Goal: Communication & Community: Answer question/provide support

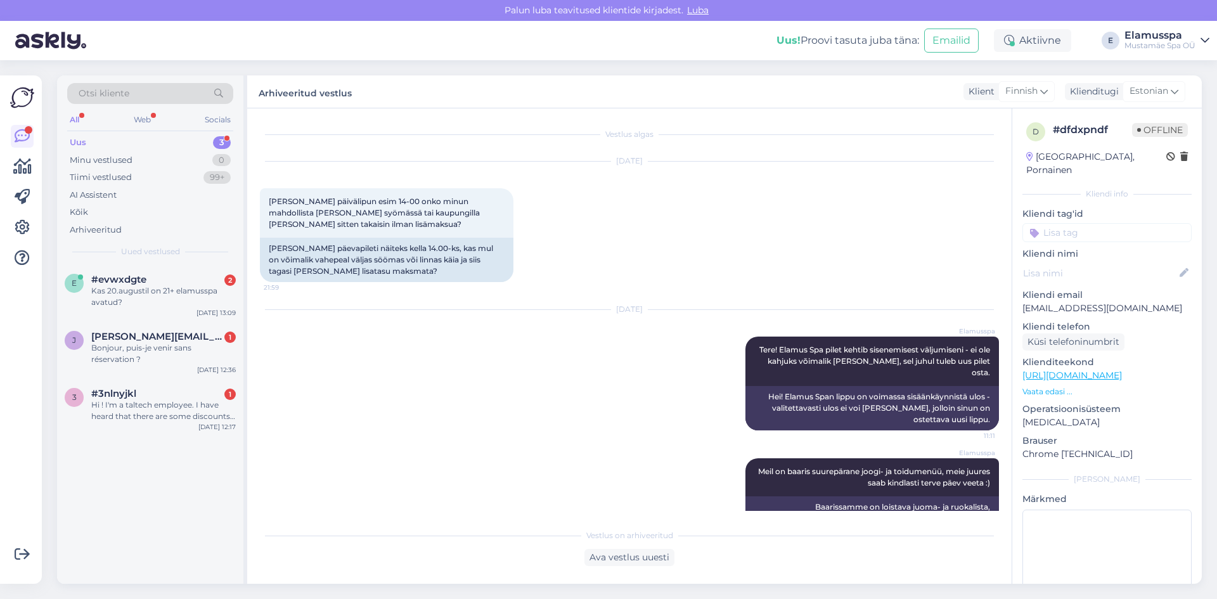
scroll to position [21, 0]
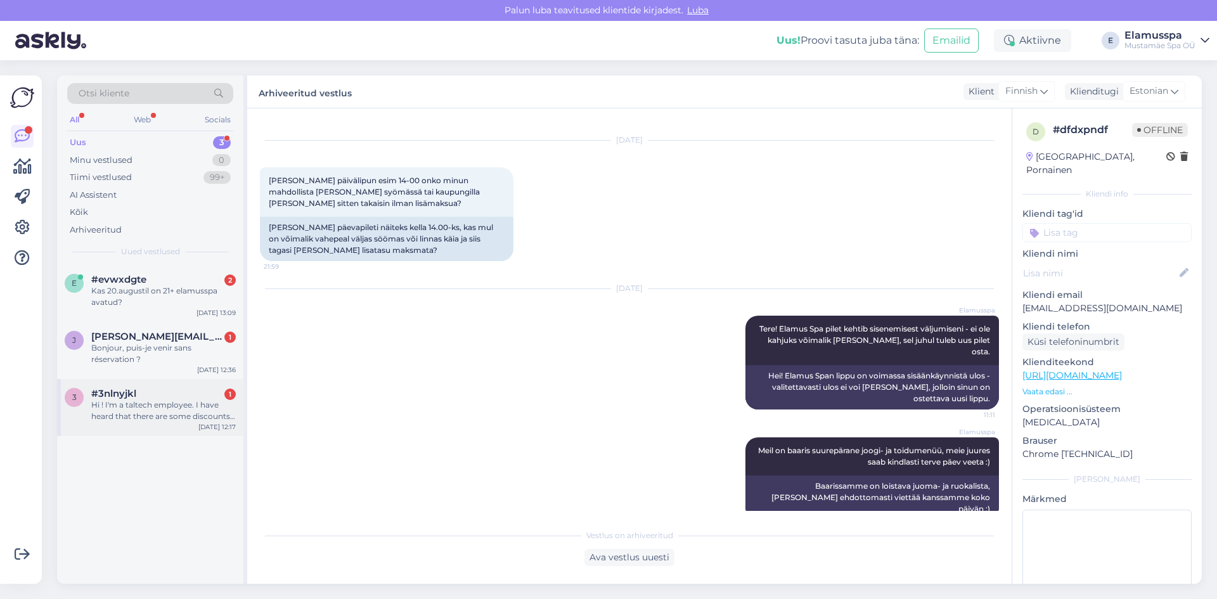
click at [157, 410] on div "Hi ! I'm a taltech employee. I have heard that there are some discounts for Tal…" at bounding box center [163, 410] width 145 height 23
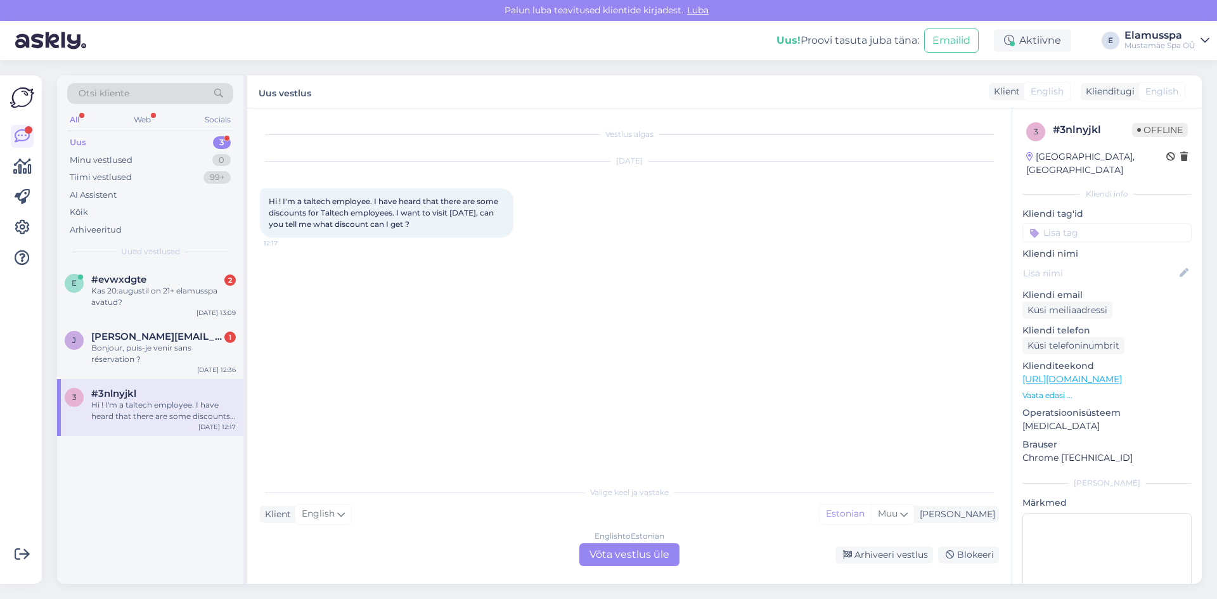
click at [617, 549] on div "English to Estonian Võta vestlus üle" at bounding box center [629, 554] width 100 height 23
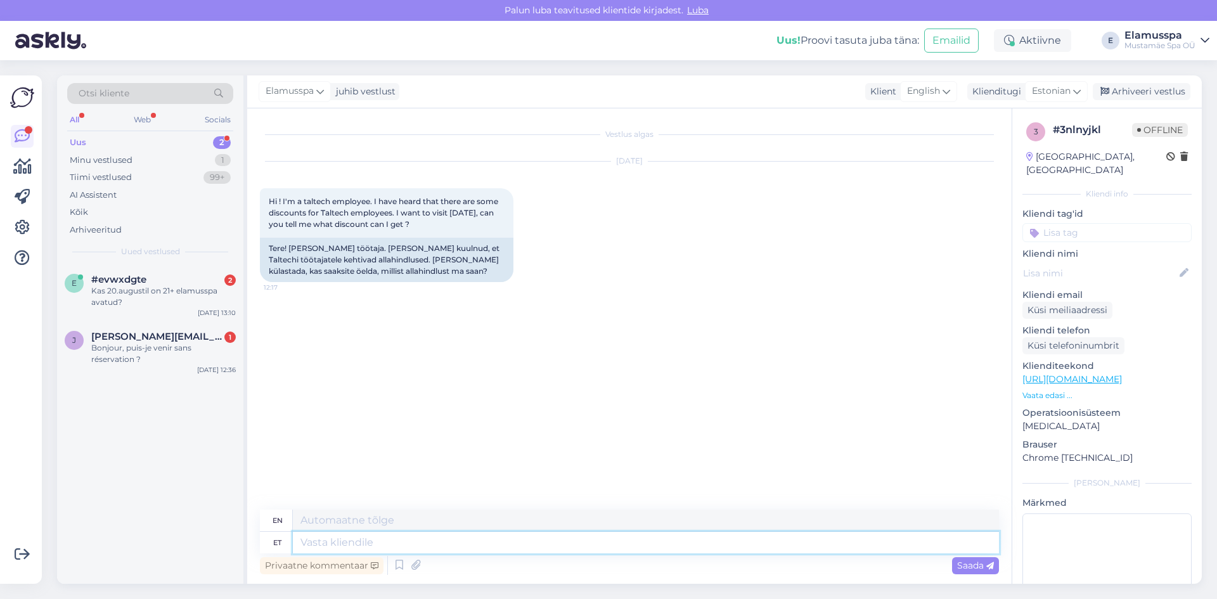
click at [367, 545] on textarea at bounding box center [646, 543] width 706 height 22
type textarea "Good"
type textarea "Good afternoon!"
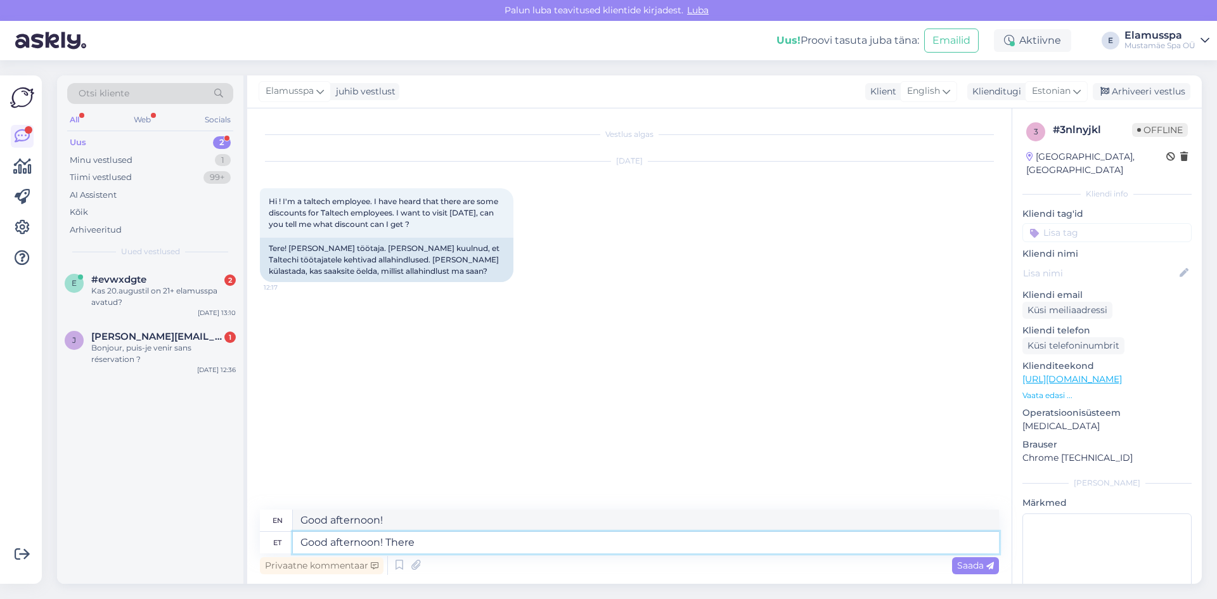
type textarea "Good afternoon! There a"
type textarea "Good afternoon! There"
type textarea "Good afternoon! There are"
type textarea "Good afternoon! There are discount"
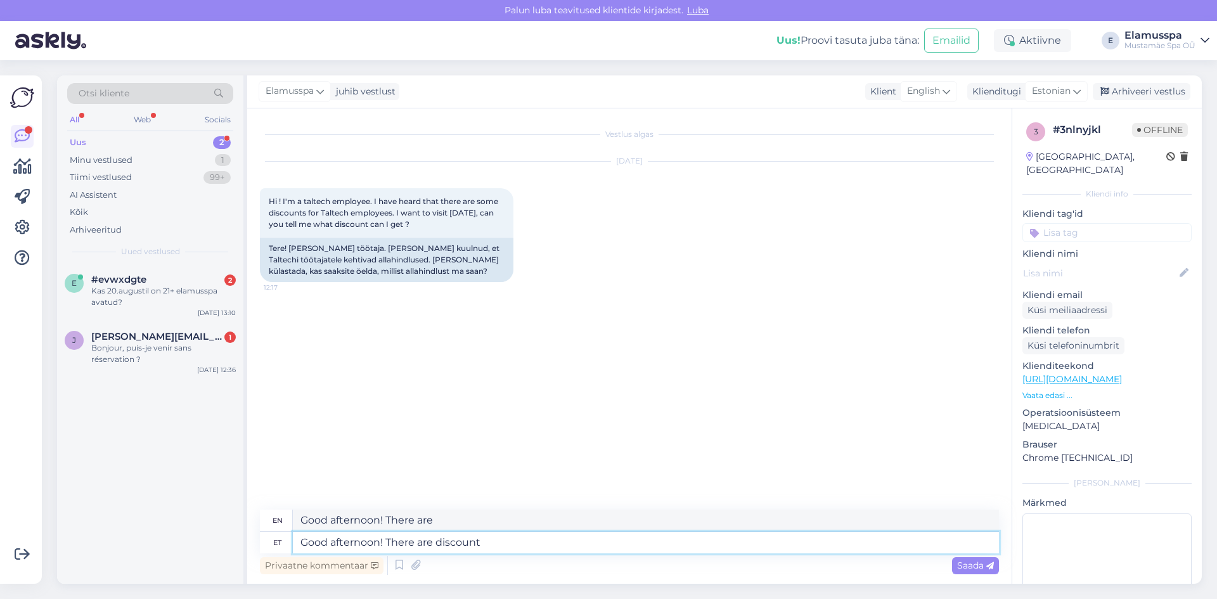
type textarea "Good afternoon! There are discounts"
type textarea "Good afternoon! There are discounts for"
type textarea "Good afternoon! There are discounts for TalTech"
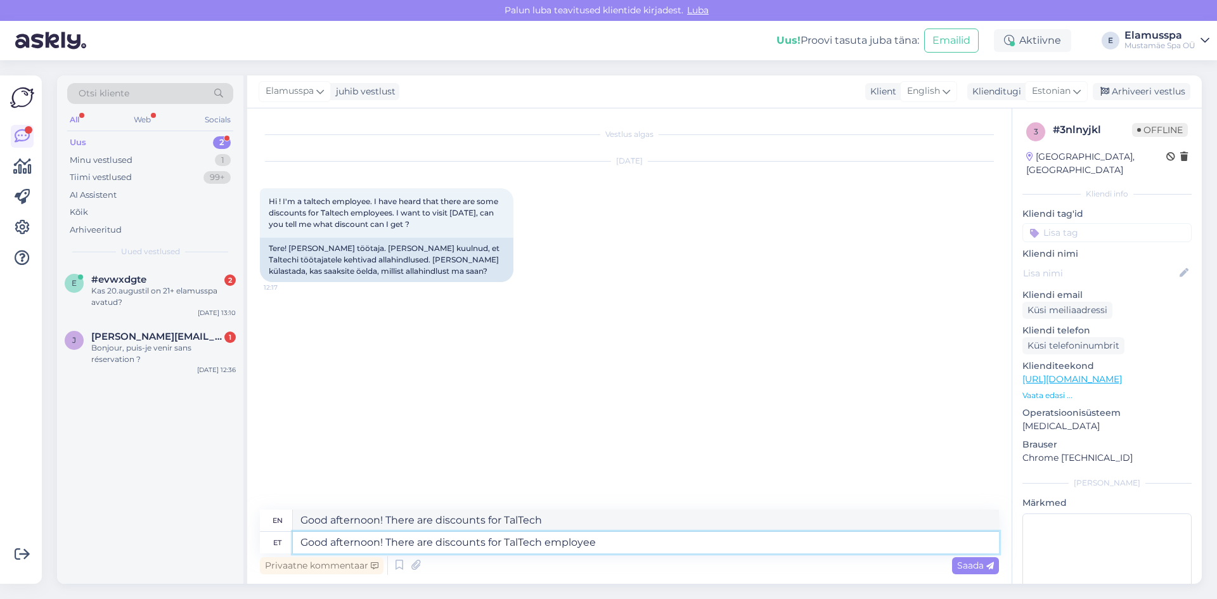
type textarea "Good afternoon! There are discounts for TalTech employees"
type textarea "Good afternoon! There are discounts for TalTech employees provided"
type textarea "Good afternoon! There are discounts for TalTech employees provided that"
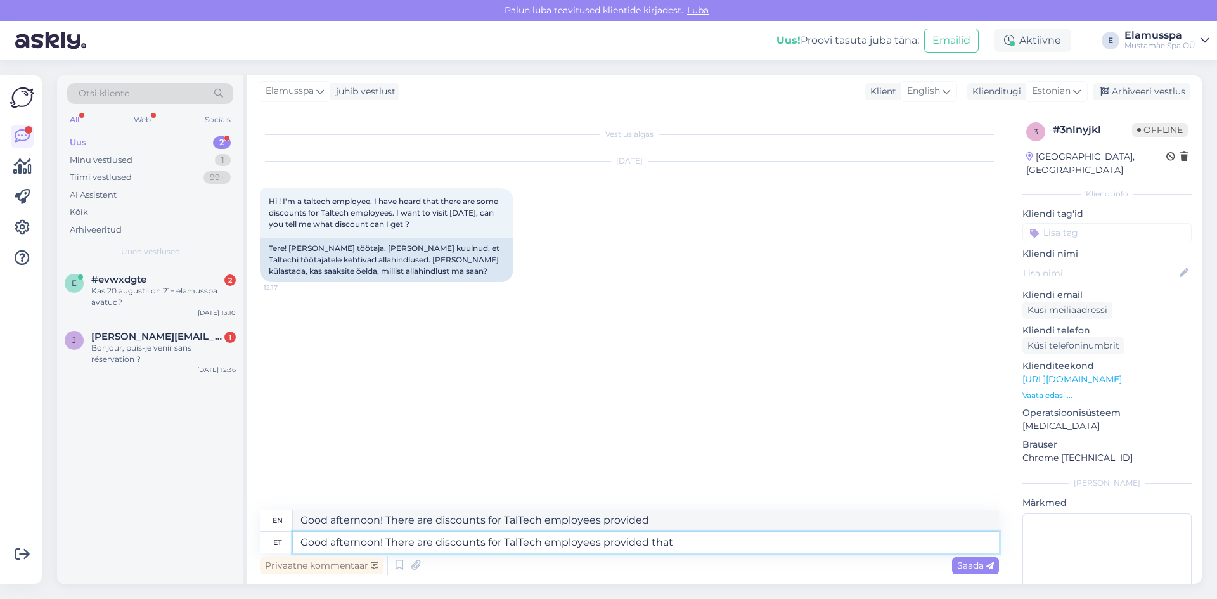
type textarea "Good afternoon! There are discounts for TalTech employees provided that"
type textarea "Good afternoon! There are discounts for TalTech employees, provided that"
type textarea "Good afternoon! There are discounts for TalTech employees, provided that You"
type textarea "Good afternoon! There are discounts for TalTech employees, provided by You"
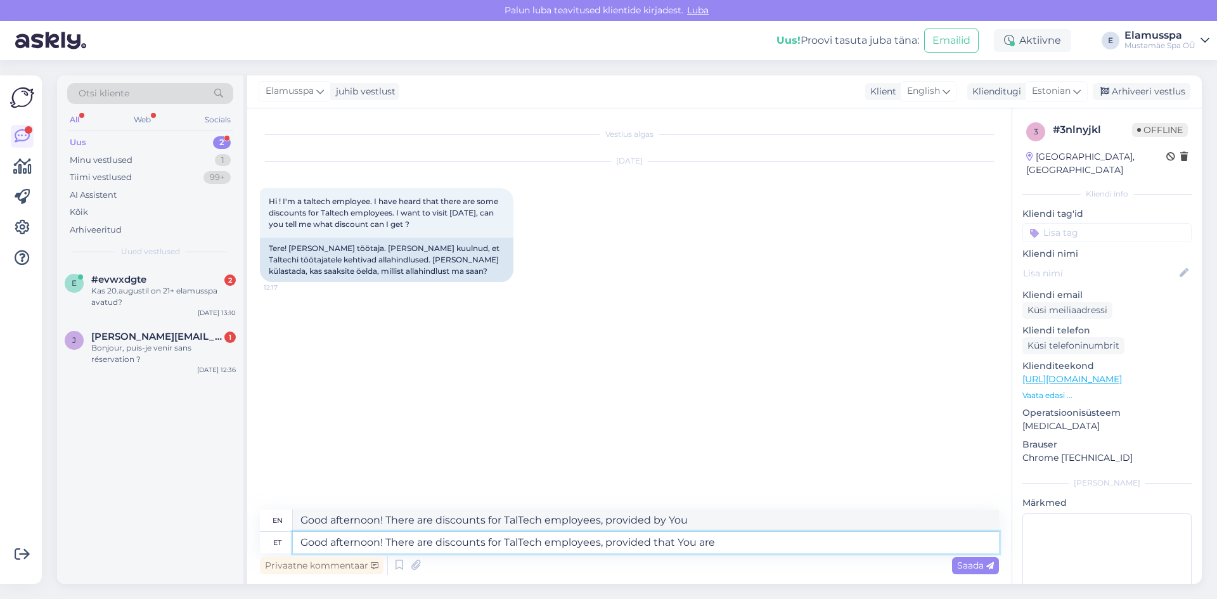
type textarea "Good afternoon! There are discounts for TalTech employees, provided that You are"
type textarea "Good afternoon! There are discounts for TalTech employees, provided that you are"
type textarea "Good afternoon! There are discounts for TalTech employees, provided that You ar…"
type textarea "Good afternoon! There are discounts for TalTech employees, provided that you ar…"
type textarea "Good afternoon! There are discounts for TalTech employees, provided that You ar…"
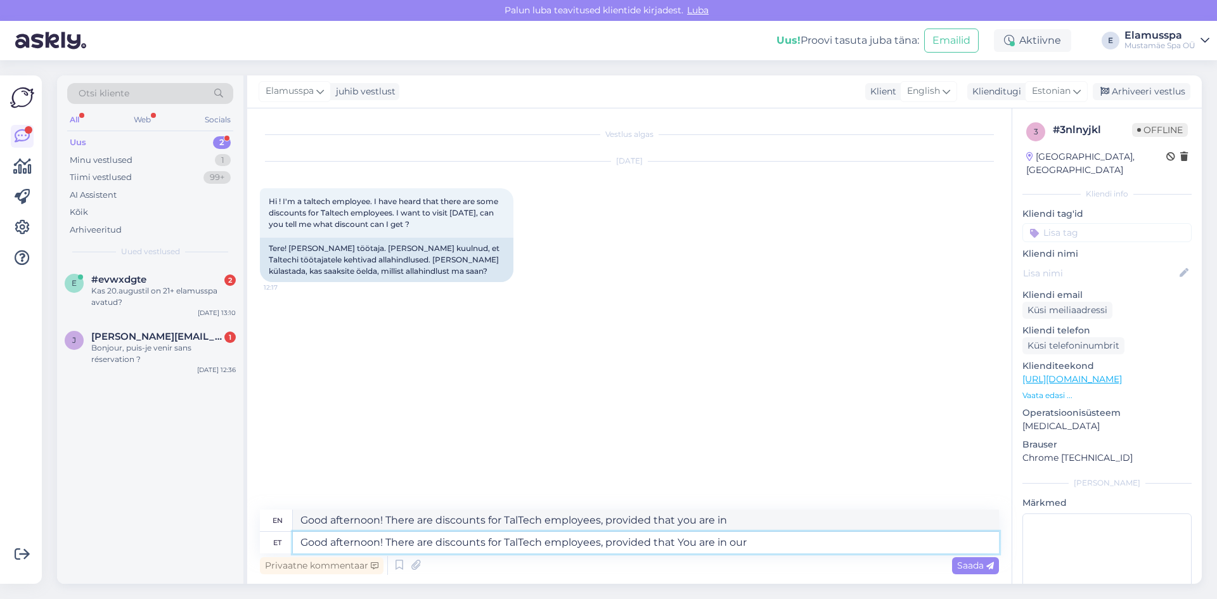
type textarea "Good afternoon! There are discounts for TalTech employees, provided that you ar…"
type textarea "Good afternoon! There are discounts for TalTech employees, provided that You ar…"
type textarea "Good afternoon! There are discounts for TalTech employees, provided that you ar…"
type textarea "Good afternoon! There are discounts for TalTech employees, provided that You ar…"
type textarea "Good afternoon! There are discounts for TalTech employees, provided that you ar…"
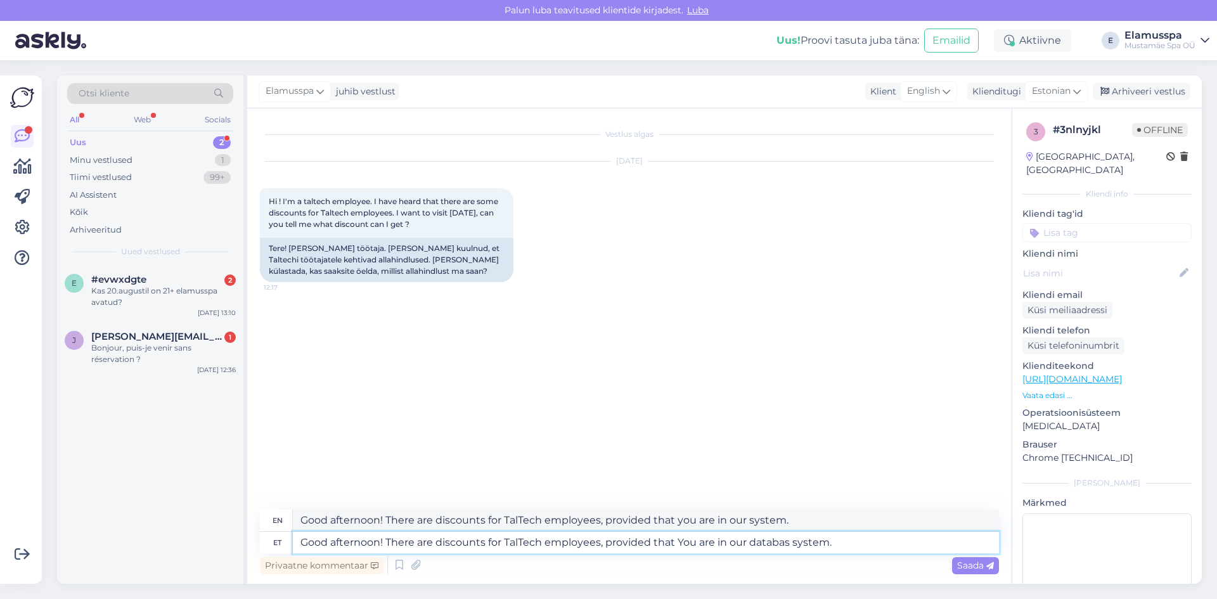
type textarea "Good afternoon! There are discounts for TalTech employees, provided that You ar…"
type textarea "Good afternoon! There are discounts for TalTech employees, provided that you ar…"
type textarea "Good afternoon! There are discounts for TalTech employees, provided that You ar…"
type textarea "Good afternoon! There are discounts for TalTech employees, provided that you ar…"
click at [836, 546] on textarea "Good afternoon! There are discounts for TalTech employees, provided that You ar…" at bounding box center [646, 543] width 706 height 22
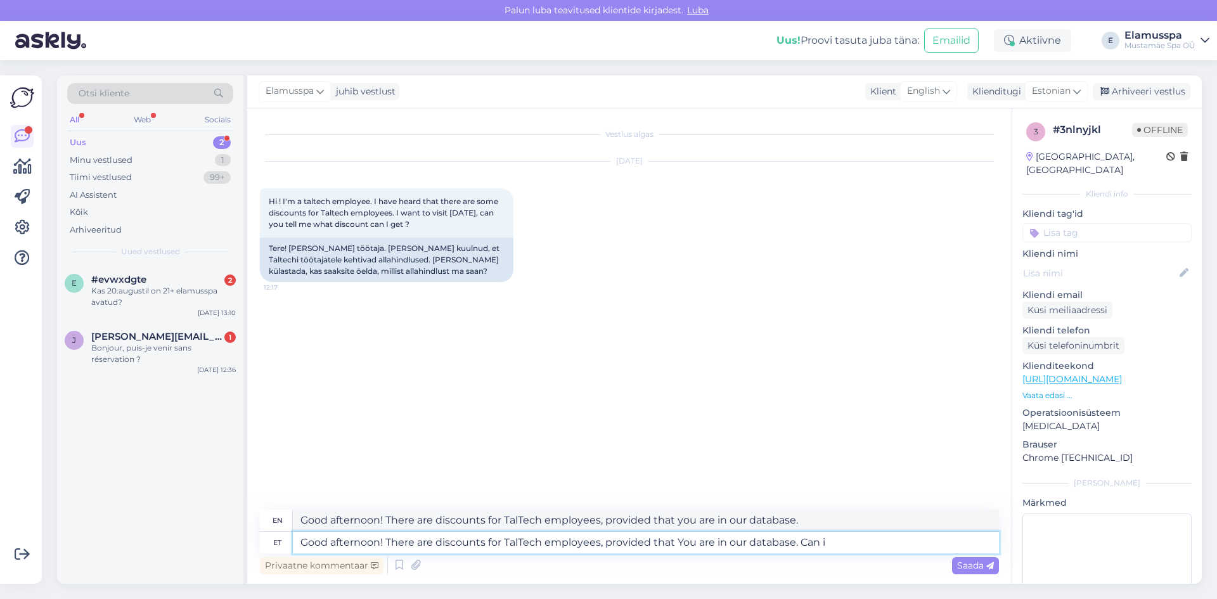
type textarea "Good afternoon! There are discounts for TalTech employees, provided that You ar…"
type textarea "Good afternoon! There are discounts for TalTech employees, provided that you ar…"
type textarea "Good afternoon! There are discounts for TalTech employees, provided that You ar…"
type textarea "Good afternoon! There are discounts for TalTech employees, provided that you ar…"
type textarea "Good afternoon! There are discounts for TalTech employees, provided that You ar…"
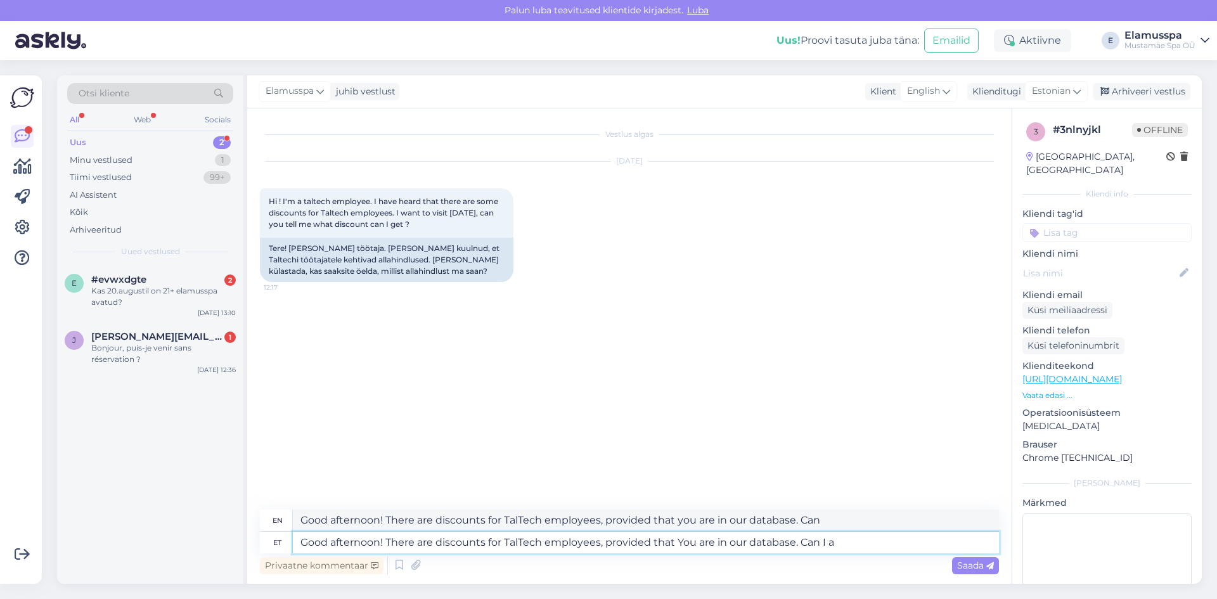
type textarea "Good afternoon! There are discounts for TalTech employees, provided that you ar…"
type textarea "Good afternoon! There are discounts for TalTech employees, provided that You ar…"
type textarea "Good afternoon! There are discounts for TalTech employees, provided that you ar…"
type textarea "Good afternoon! There are discounts for TalTech employees, provided that You ar…"
type textarea "Good afternoon! There are discounts for TalTech employees, provided that you ar…"
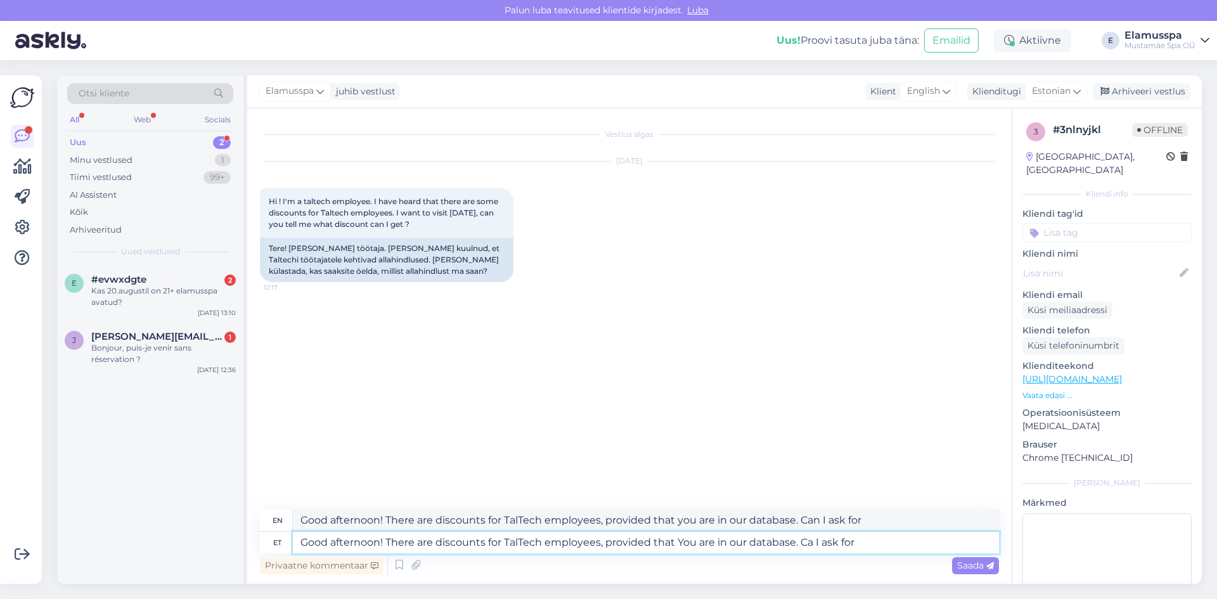
type textarea "Good afternoon! There are discounts for TalTech employees, provided that You ar…"
type textarea "Good afternoon! There are discounts for TalTech employees, provided that you ar…"
type textarea "Good afternoon! There are discounts for TalTech employees, provided that You ar…"
type textarea "Good afternoon! There are discounts for TalTech employees, provided that you ar…"
type textarea "Good afternoon! There are discounts for TalTech employees, provided that You ar…"
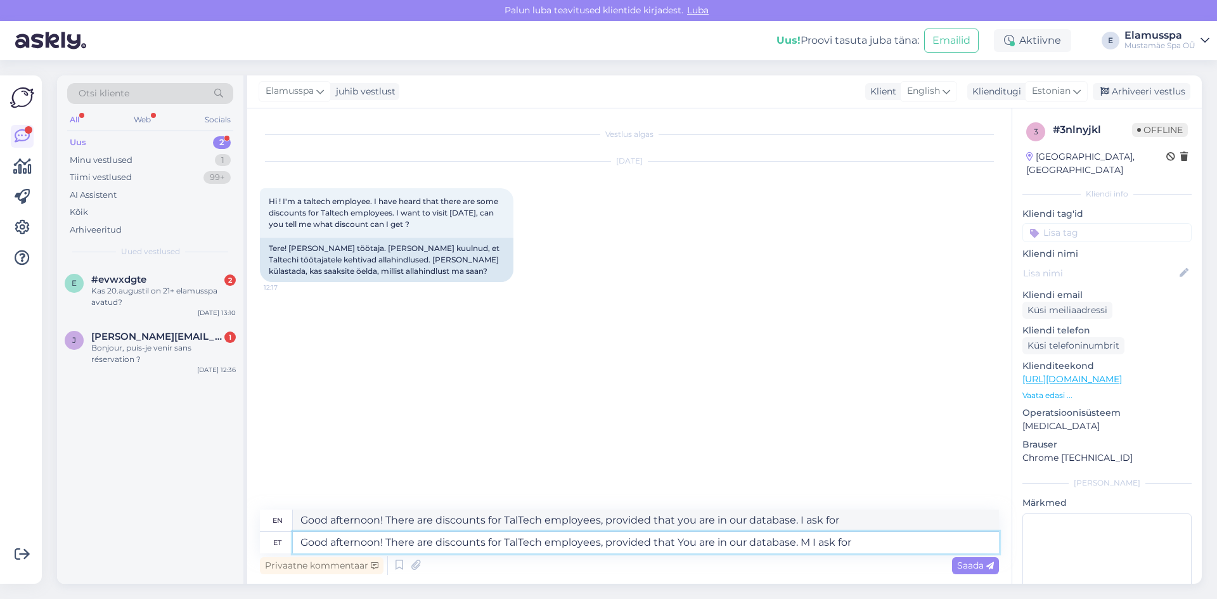
type textarea "Good afternoon! There are discounts for TalTech employees, provided that you ar…"
type textarea "Good afternoon! There are discounts for TalTech employees, provided that You ar…"
type textarea "Good afternoon! There are discounts for TalTech employees, provided that you ar…"
type textarea "Good afternoon! There are discounts for TalTech employees, provided that You ar…"
type textarea "Good afternoon! There are discounts for TalTech employees, provided that you ar…"
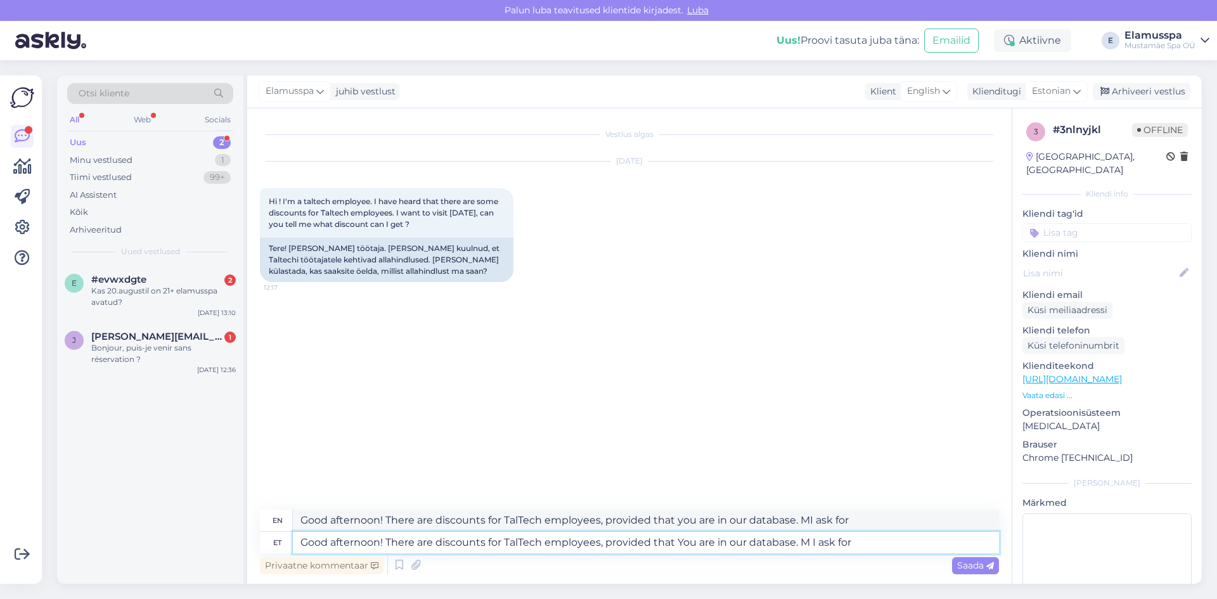
type textarea "Good afternoon! There are discounts for TalTech employees, provided that You ar…"
type textarea "Good afternoon! There are discounts for TalTech employees, provided that you ar…"
type textarea "Good afternoon! There are discounts for TalTech employees, provided that You ar…"
type textarea "Good afternoon! There are discounts for TalTech employees, provided that you ar…"
type textarea "Good afternoon! There are discounts for TalTech employees, provided that You ar…"
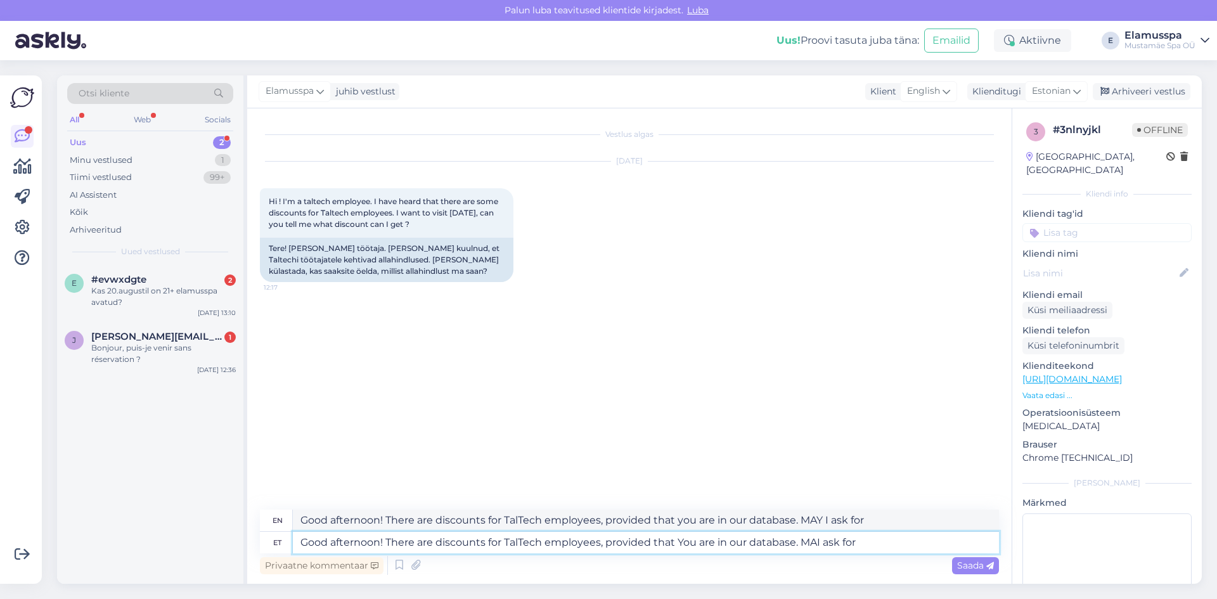
type textarea "Good afternoon! There are discounts for TalTech employees, provided that you ar…"
type textarea "Good afternoon! There are discounts for TalTech employees, provided that You ar…"
type textarea "Good afternoon! There are discounts for TalTech employees, provided that you ar…"
type textarea "Good afternoon! There are discounts for TalTech employees, provided that You ar…"
type textarea "Good afternoon! There are discounts for TalTech employees, provided that you ar…"
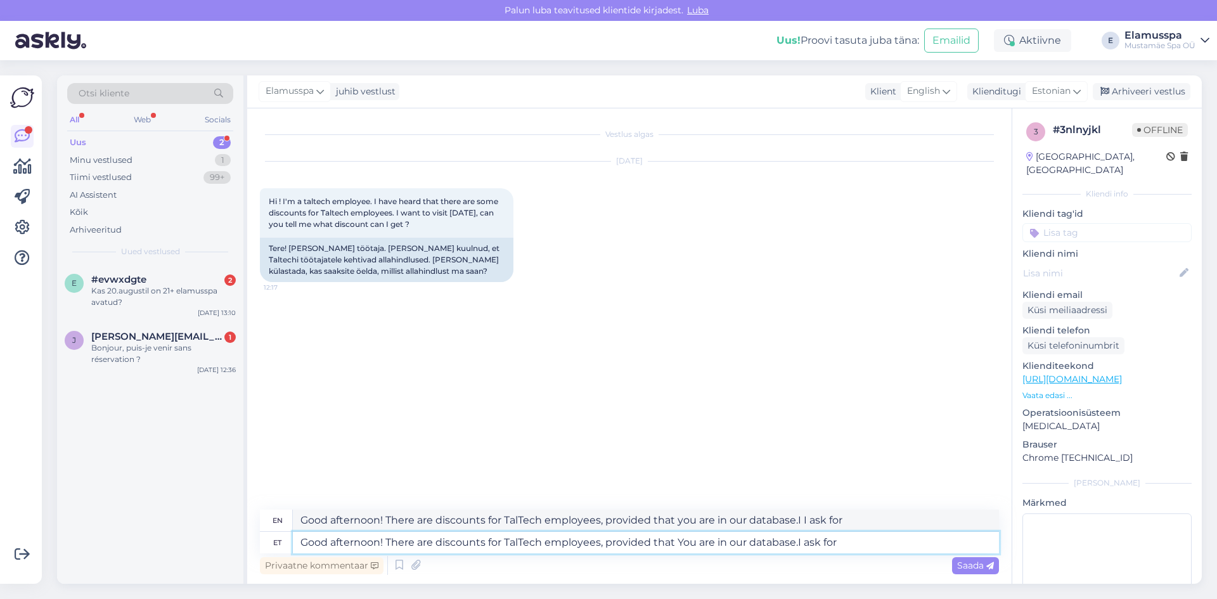
type textarea "Good afternoon! There are discounts for TalTech employees, provided that You ar…"
type textarea "Good afternoon! There are discounts for TalTech employees, provided that you ar…"
type textarea "Good afternoon! There are discounts for TalTech employees, provided that You ar…"
type textarea "Good afternoon! There are discounts for TalTech employees, provided that you ar…"
type textarea "Good afternoon! There are discounts for TalTech employees, provided that You ar…"
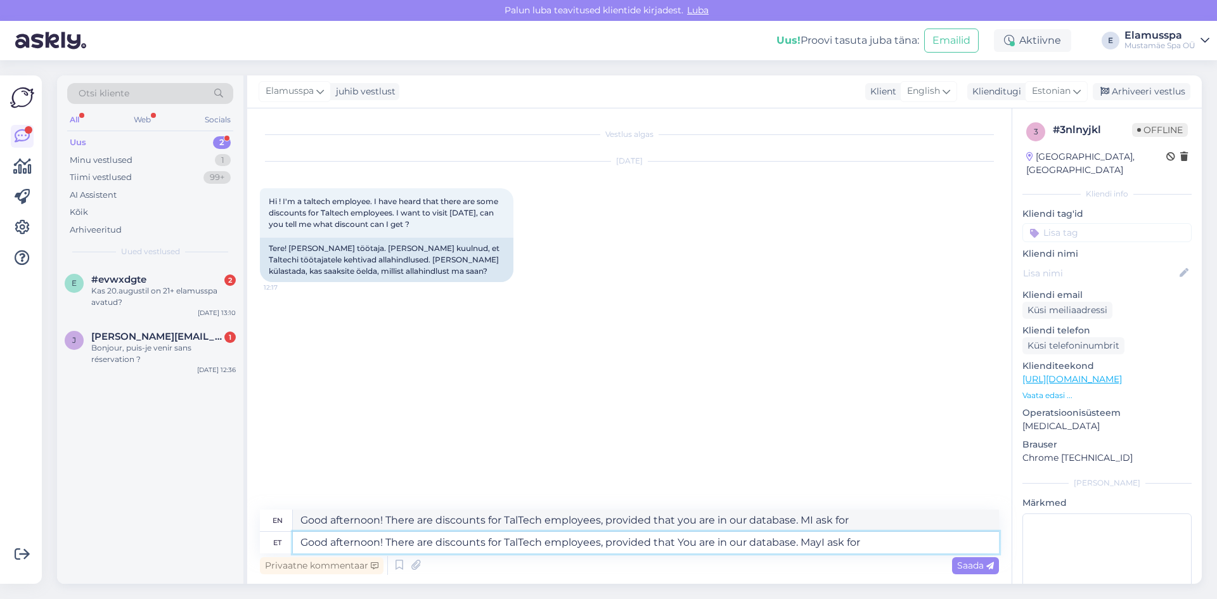
type textarea "Good afternoon! There are discounts for TalTech employees, provided that you ar…"
type textarea "Good afternoon! There are discounts for TalTech employees, provided that You ar…"
type textarea "Good afternoon! There are discounts for TalTech employees, provided that you ar…"
type textarea "Good afternoon! There are discounts for TalTech employees, provided that You ar…"
type textarea "Good afternoon! There are discounts for TalTech employees, provided that you ar…"
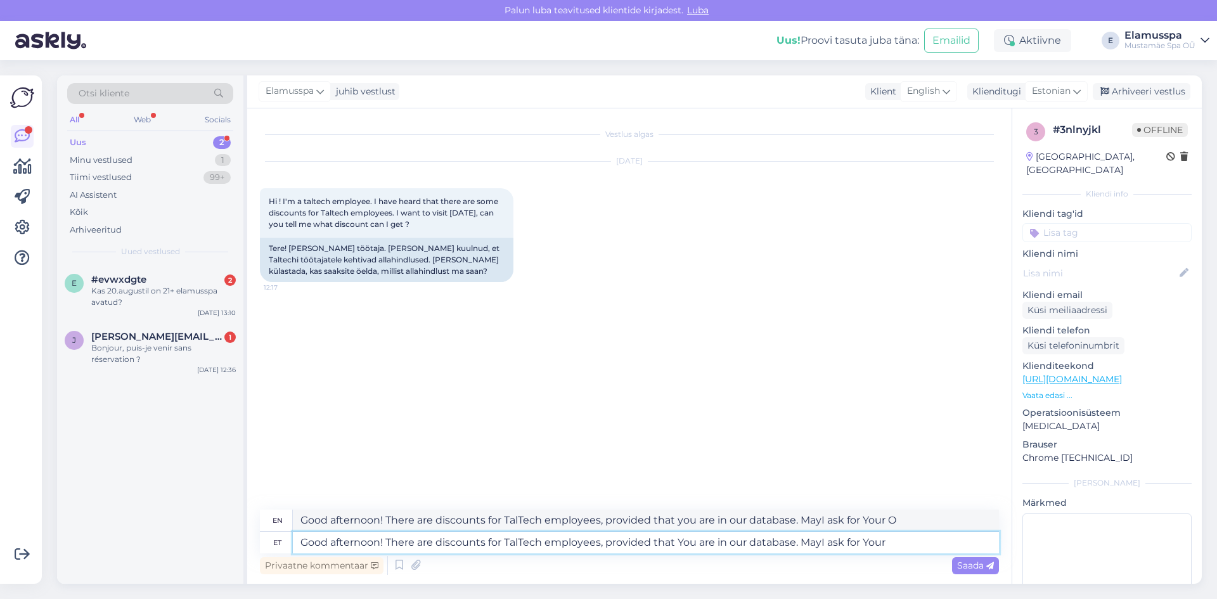
type textarea "Good afternoon! There are discounts for TalTech employees, provided that You ar…"
type textarea "Good afternoon! There are discounts for TalTech employees, provided that you ar…"
type textarea "Good afternoon! There are discounts for TalTech employees, provided that You ar…"
type textarea "Good afternoon! There are discounts for TalTech employees, provided that you ar…"
type textarea "Good afternoon! There are discounts for TalTech employees, provided that You ar…"
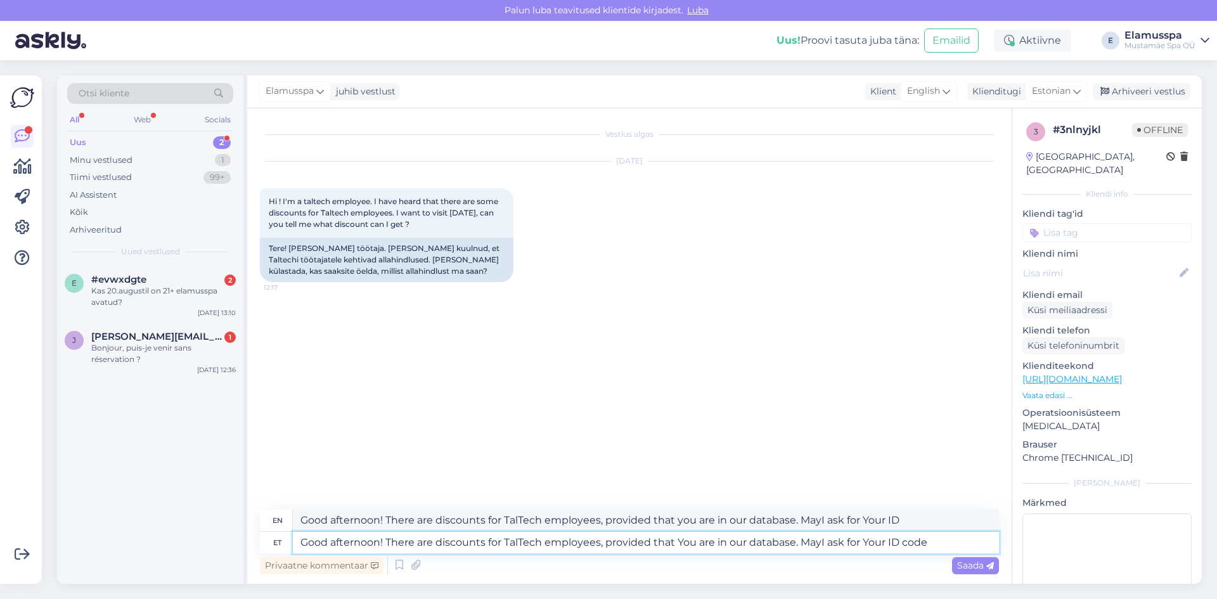
type textarea "Good afternoon! There are discounts for TalTech employees, provided that you ar…"
type textarea "Good afternoon! There are discounts for TalTech employees, provided that You ar…"
type textarea "Good afternoon! There are discounts for TalTech employees, provided that you ar…"
type textarea "Good afternoon! There are discounts for TalTech employees, provided that You ar…"
type textarea "Good afternoon! There are discounts for TalTech employees, provided that you ar…"
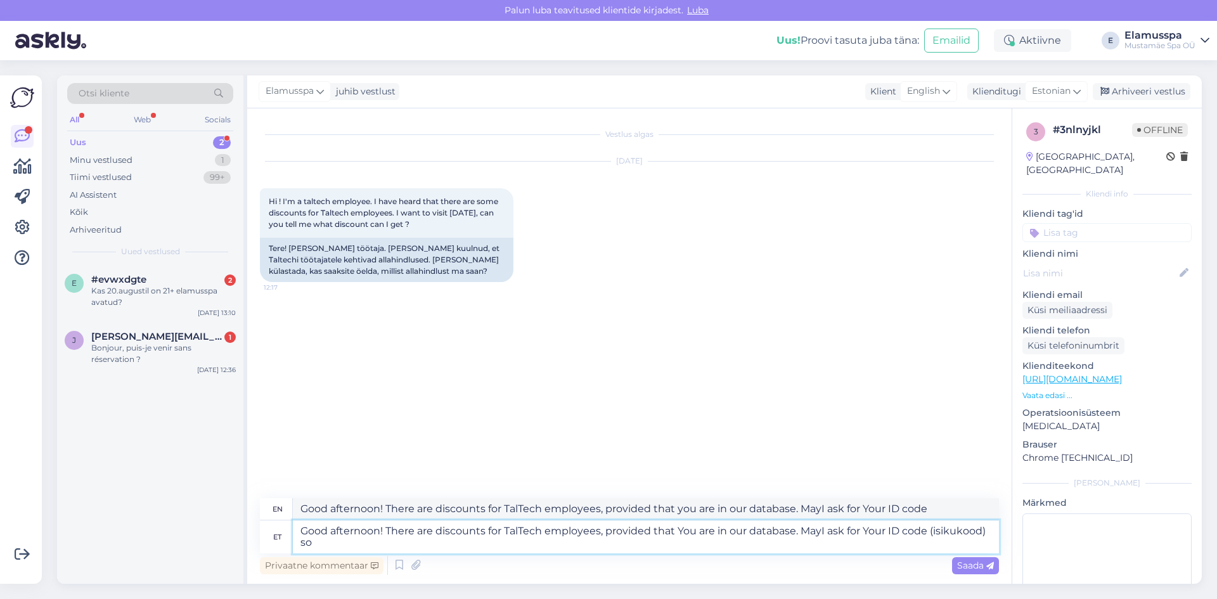
type textarea "Good afternoon! There are discounts for TalTech employees, provided that You ar…"
type textarea "Good afternoon! There are discounts for TalTech employees, provided that you ar…"
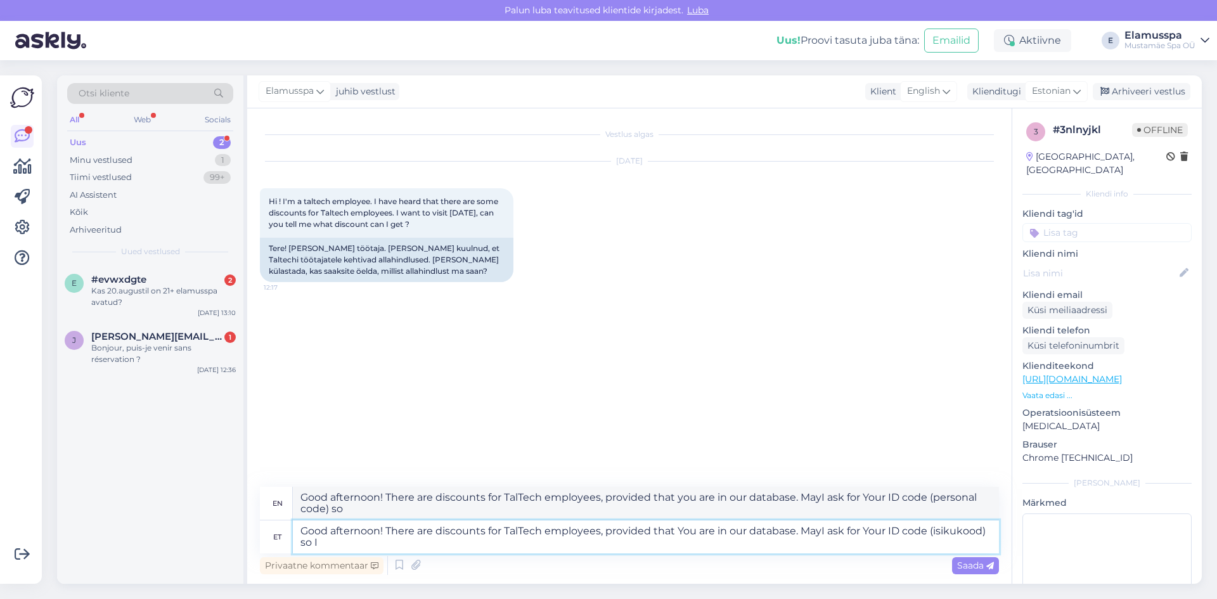
type textarea "Good afternoon! There are discounts for TalTech employees, provided that You ar…"
type textarea "Good afternoon! There are discounts for TalTech employees, provided that you ar…"
type textarea "Good afternoon! There are discounts for TalTech employees, provided that You ar…"
type textarea "Good afternoon! There are discounts for TalTech employees, provided that you ar…"
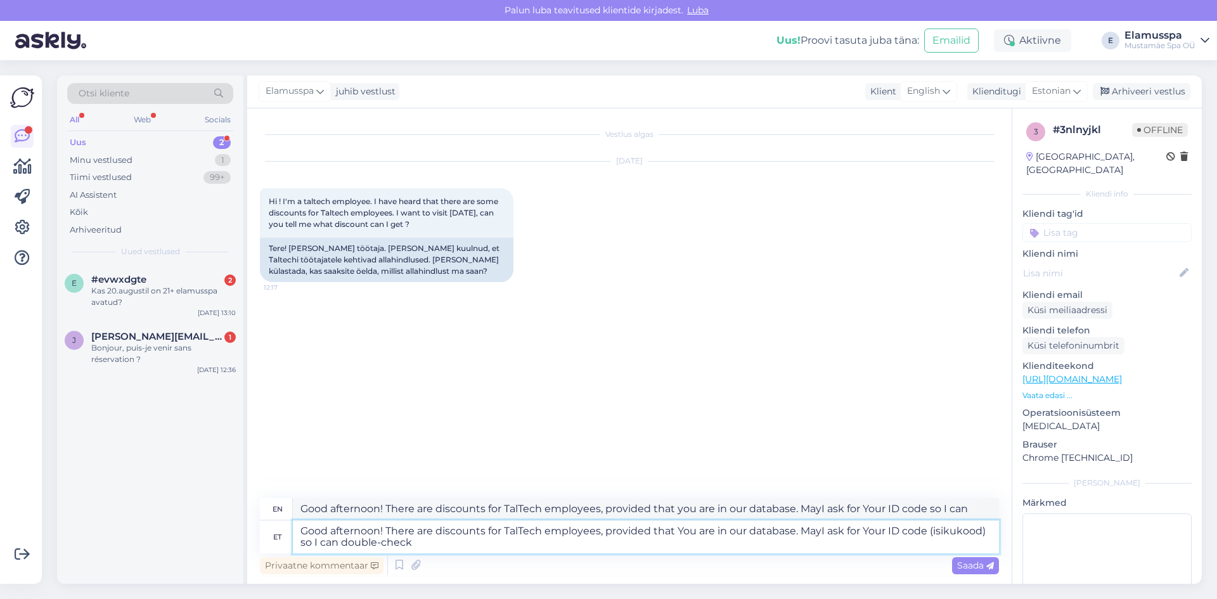
type textarea "Good afternoon! There are discounts for TalTech employees, provided that You ar…"
type textarea "Good afternoon! There are discounts for TalTech employees, provided that you ar…"
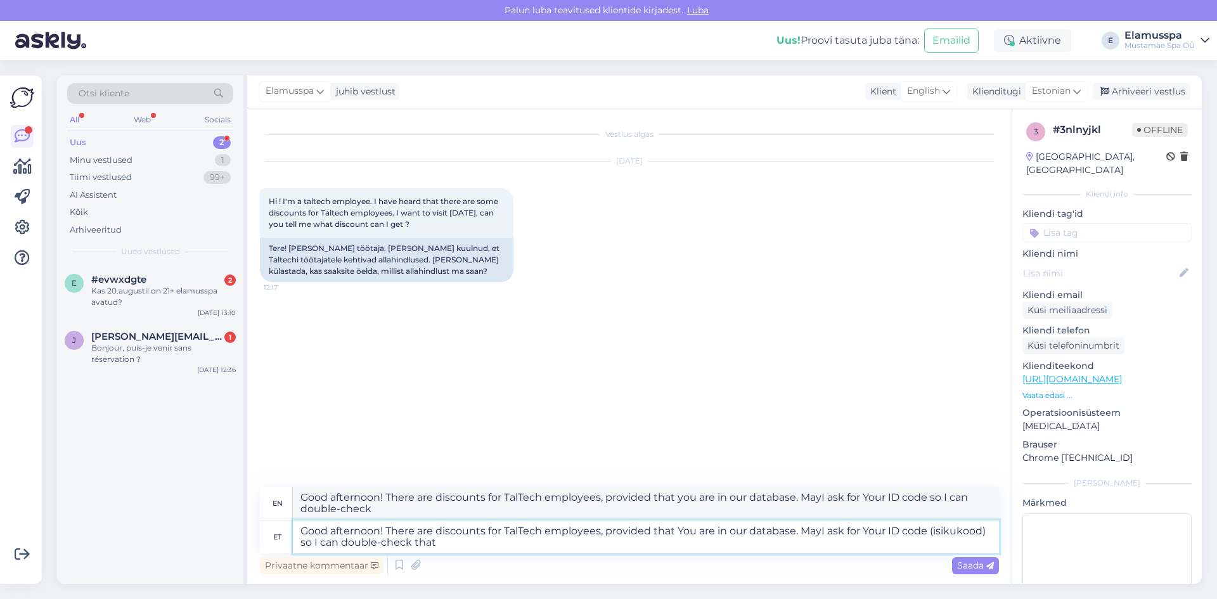
type textarea "Good afternoon! There are discounts for TalTech employees, provided that You ar…"
type textarea "Good afternoon! There are discounts for TalTech employees, provided that you ar…"
click at [822, 532] on textarea "Good afternoon! There are discounts for TalTech employees, provided that You ar…" at bounding box center [646, 537] width 706 height 33
type textarea "Good afternoon! There are discounts for TalTech employees, provided that You ar…"
type textarea "Good afternoon! There are discounts for TalTech employees, provided that you ar…"
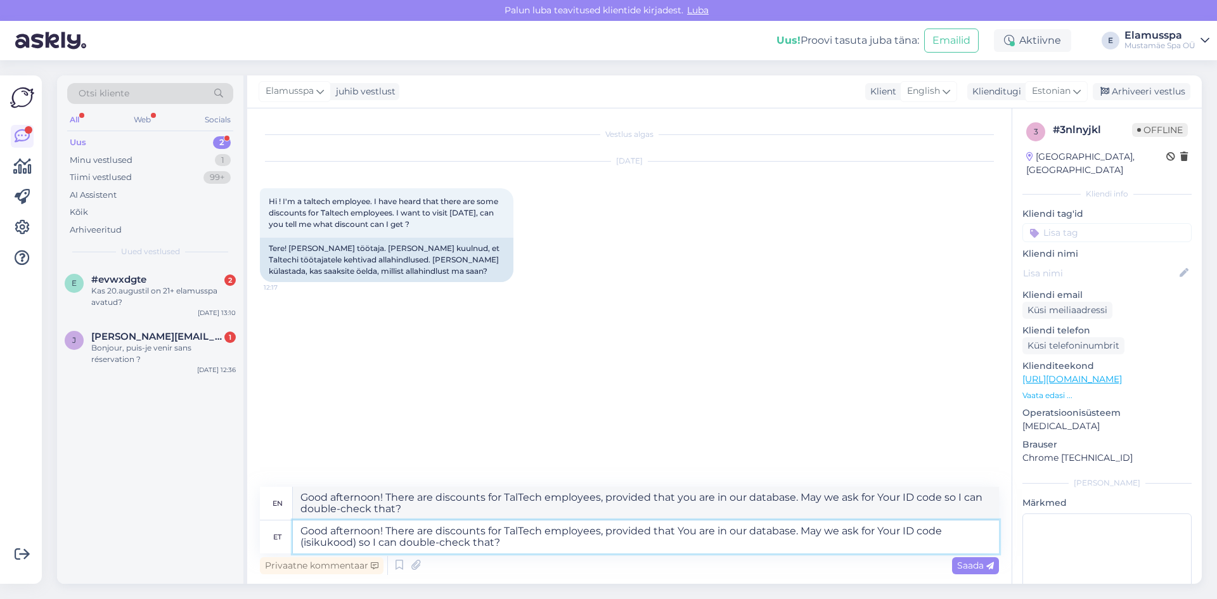
click at [378, 538] on textarea "Good afternoon! There are discounts for TalTech employees, provided that You ar…" at bounding box center [646, 537] width 706 height 33
type textarea "Good afternoon! There are discounts for TalTech employees, provided that You ar…"
type textarea "Good afternoon! There are discounts for TalTech employees, provided that you ar…"
type textarea "Good afternoon! There are discounts for TalTech employees, provided that You ar…"
click at [988, 567] on icon at bounding box center [990, 566] width 8 height 8
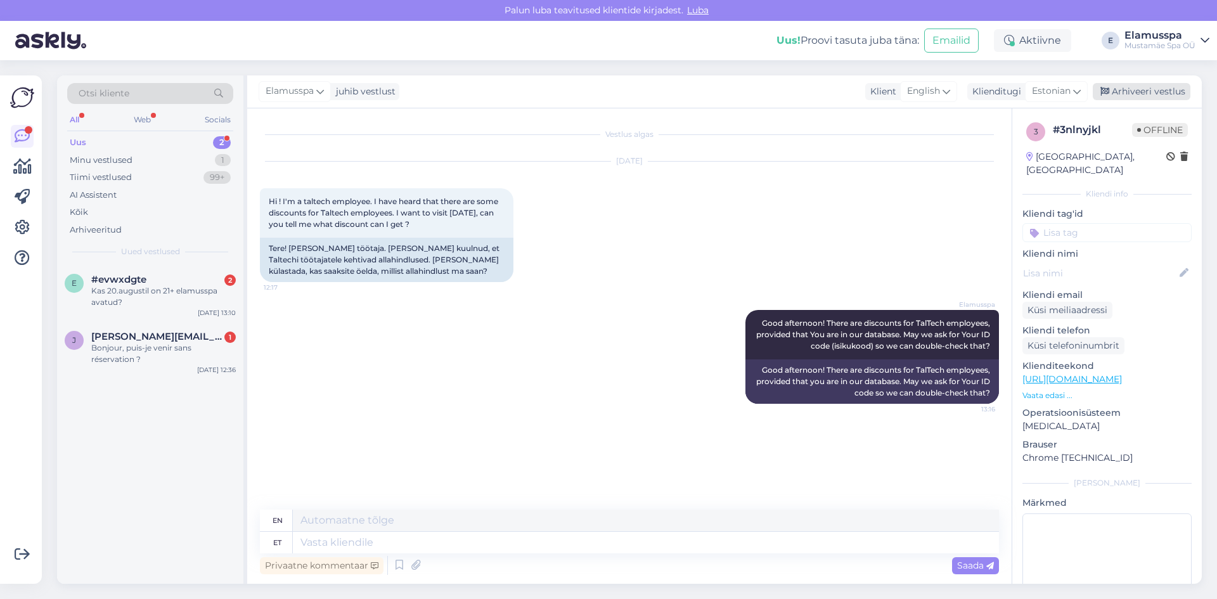
click at [1133, 90] on div "Arhiveeri vestlus" at bounding box center [1142, 91] width 98 height 17
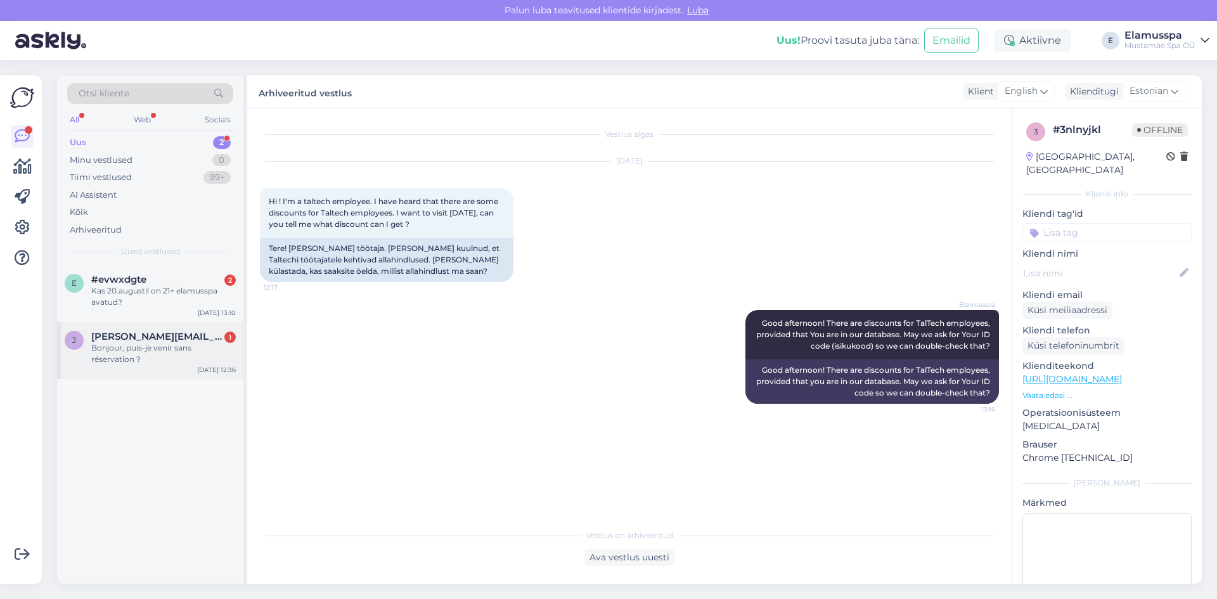
click at [178, 341] on span "[PERSON_NAME][EMAIL_ADDRESS][PERSON_NAME][DOMAIN_NAME]" at bounding box center [157, 336] width 132 height 11
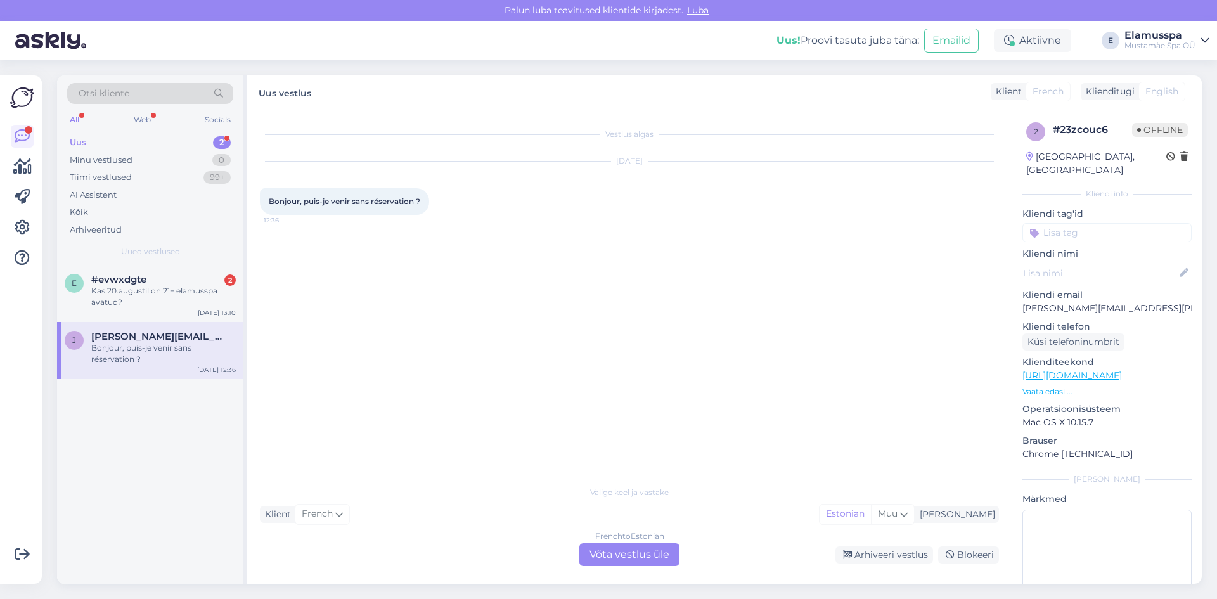
click at [587, 546] on div "French to Estonian Võta vestlus üle" at bounding box center [629, 554] width 100 height 23
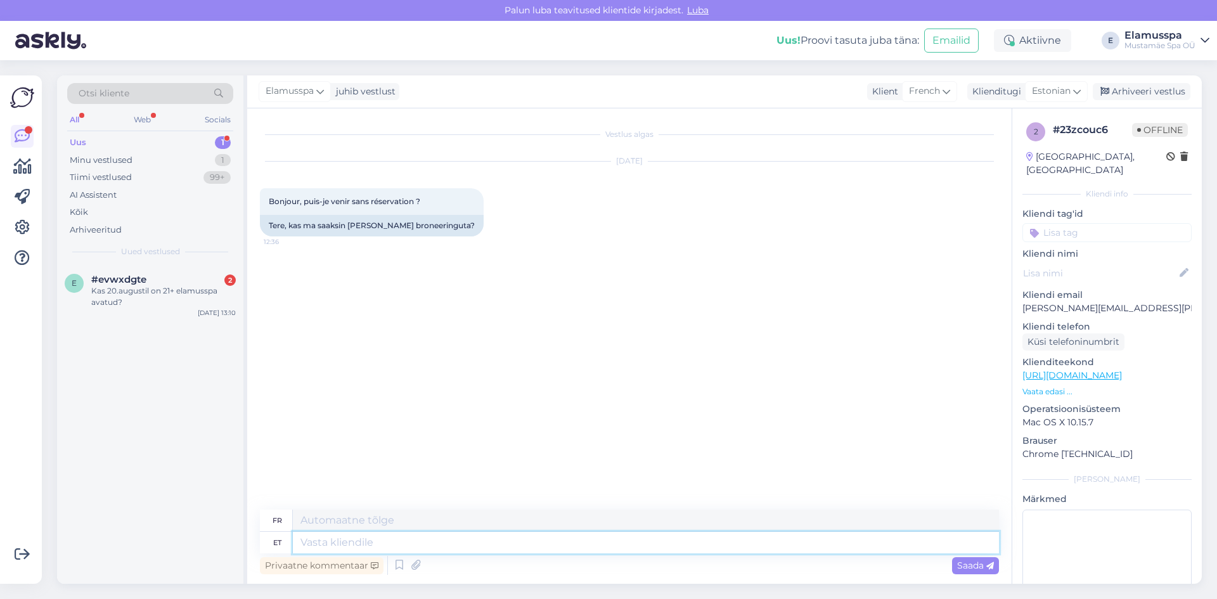
click at [347, 541] on textarea at bounding box center [646, 543] width 706 height 22
type textarea "Tere!"
type textarea "Bonjour!"
type textarea "T"
click at [341, 518] on textarea at bounding box center [646, 521] width 706 height 22
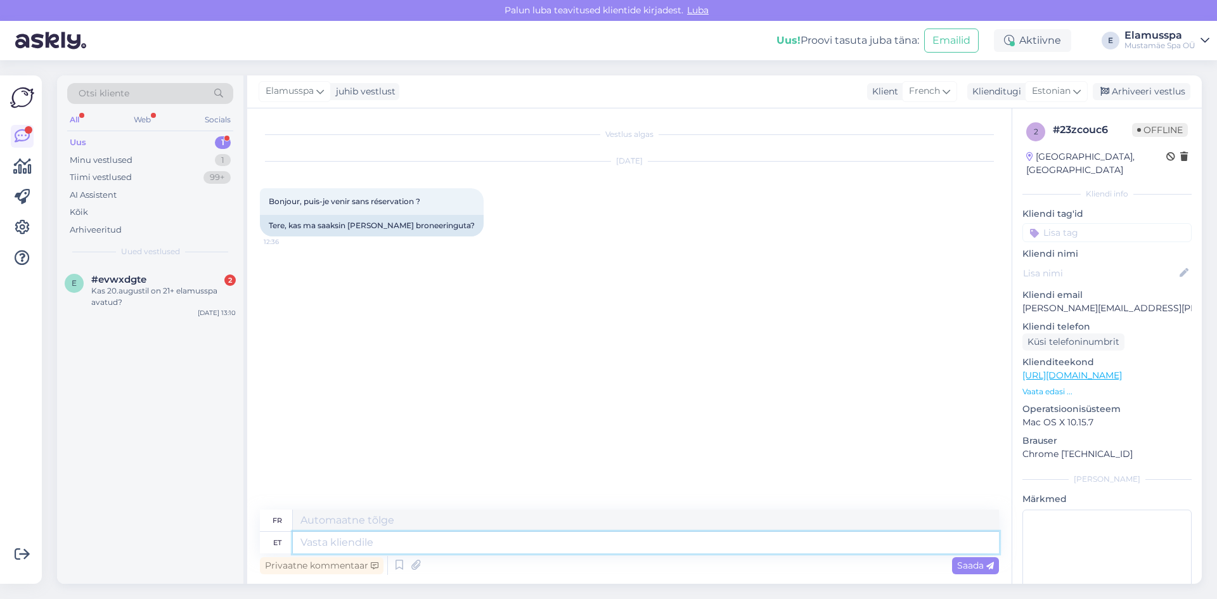
click at [344, 538] on textarea at bounding box center [646, 543] width 706 height 22
type textarea "Oui"
type textarea "Oui!"
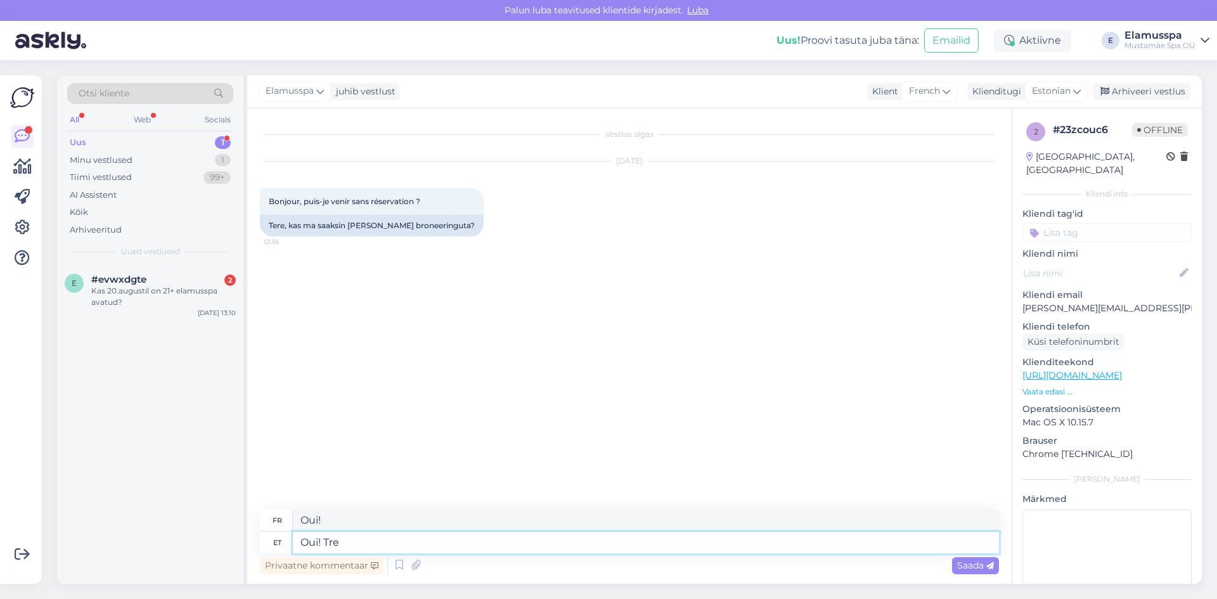
type textarea "Oui! Tr"
type textarea "Oui ! Tre"
type textarea "Oui! Tres"
type textarea "Oui!"
type textarea "Oui! Tres b"
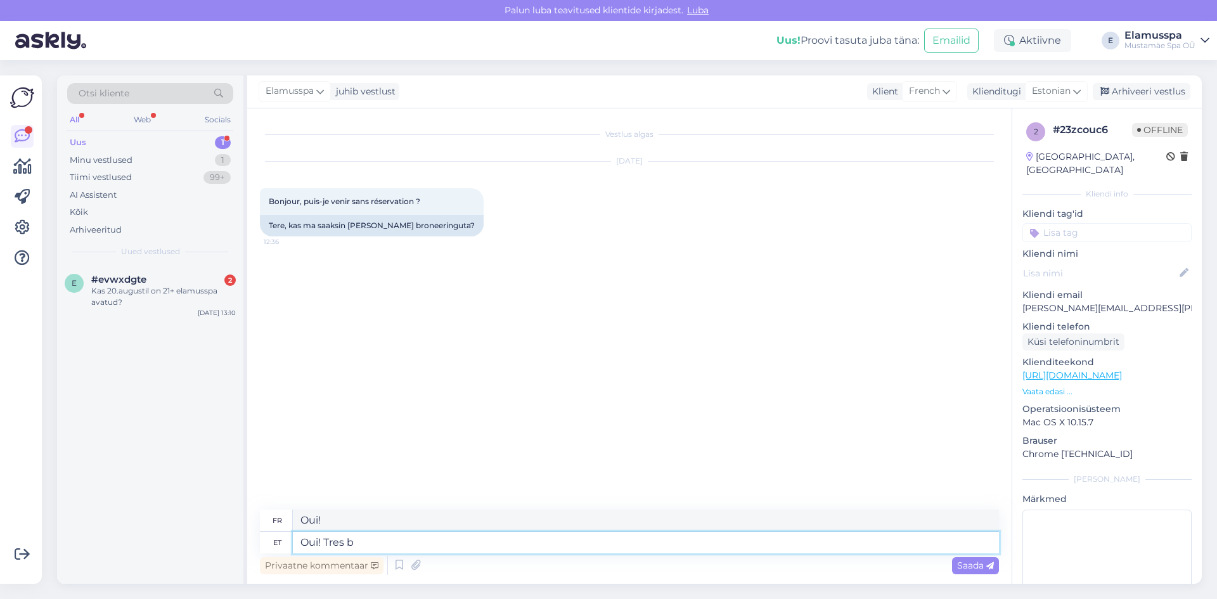
type textarea "Oui ! Très"
type textarea "Oui! Tres bien"
type textarea "Oui ! Très bien"
click at [570, 495] on div "Vestlus algas [DATE] Bonjour, puis-je venir sans réservation ? 12:36 Tere, kas …" at bounding box center [635, 309] width 751 height 377
drag, startPoint x: 379, startPoint y: 541, endPoint x: 333, endPoint y: 544, distance: 45.7
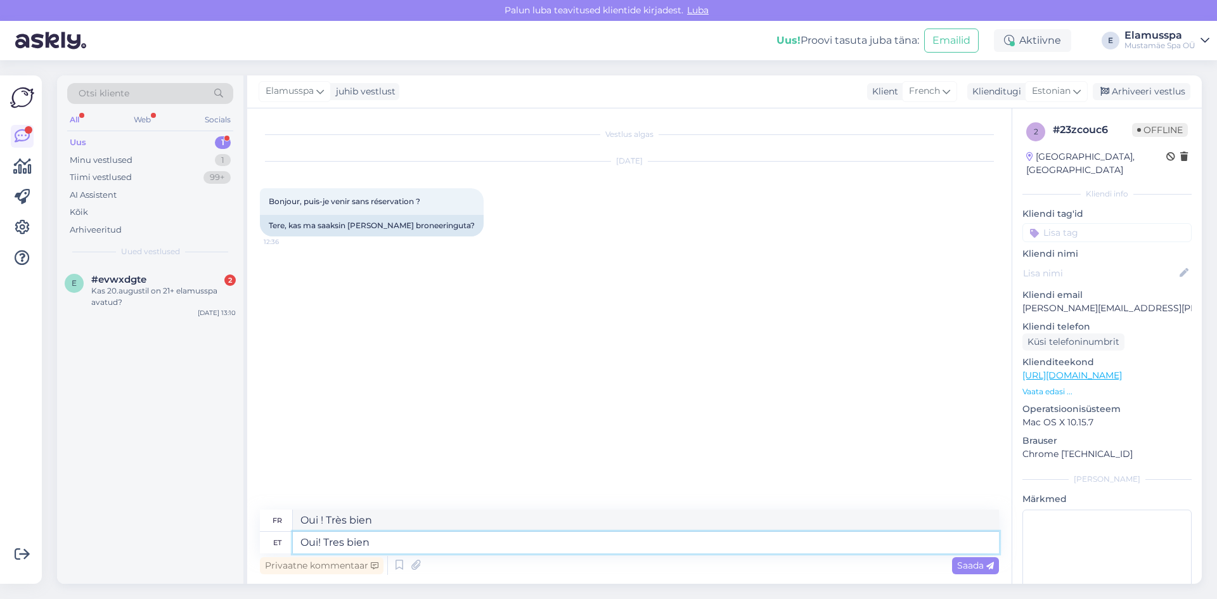
click at [333, 544] on textarea "Oui! Tres bien" at bounding box center [646, 543] width 706 height 22
type textarea "Oui!"
type textarea "Oui! Je s"
type textarea "Oui! Oui!"
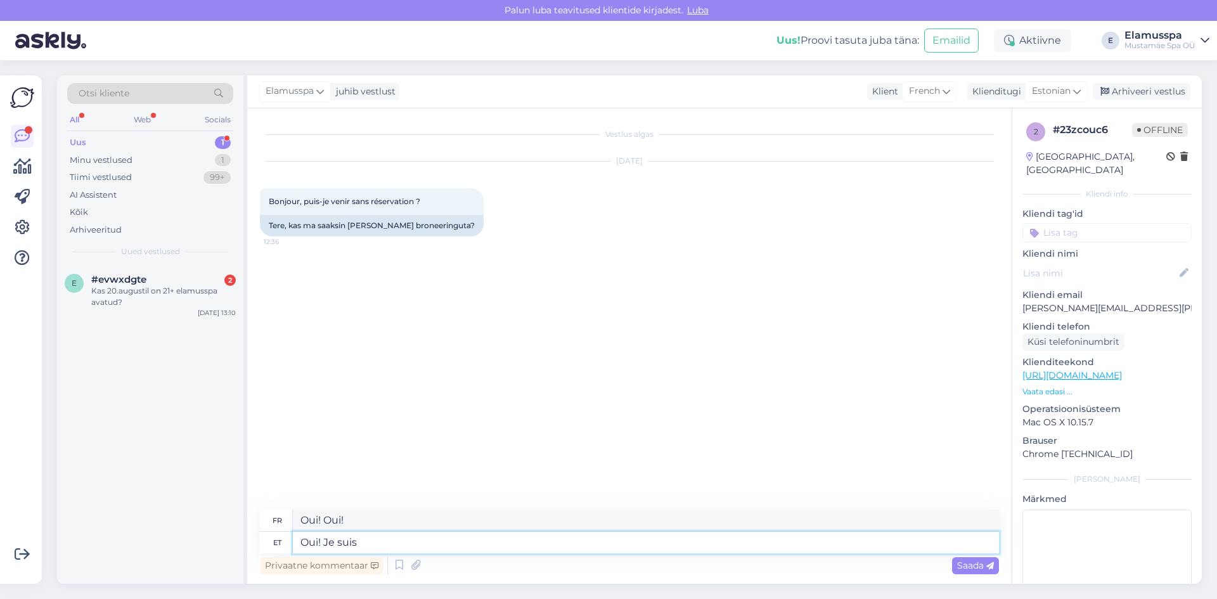
type textarea "Oui! Je suis"
type textarea "Oui je suis"
type textarea "Ou"
type textarea "Oui!"
type textarea "O"
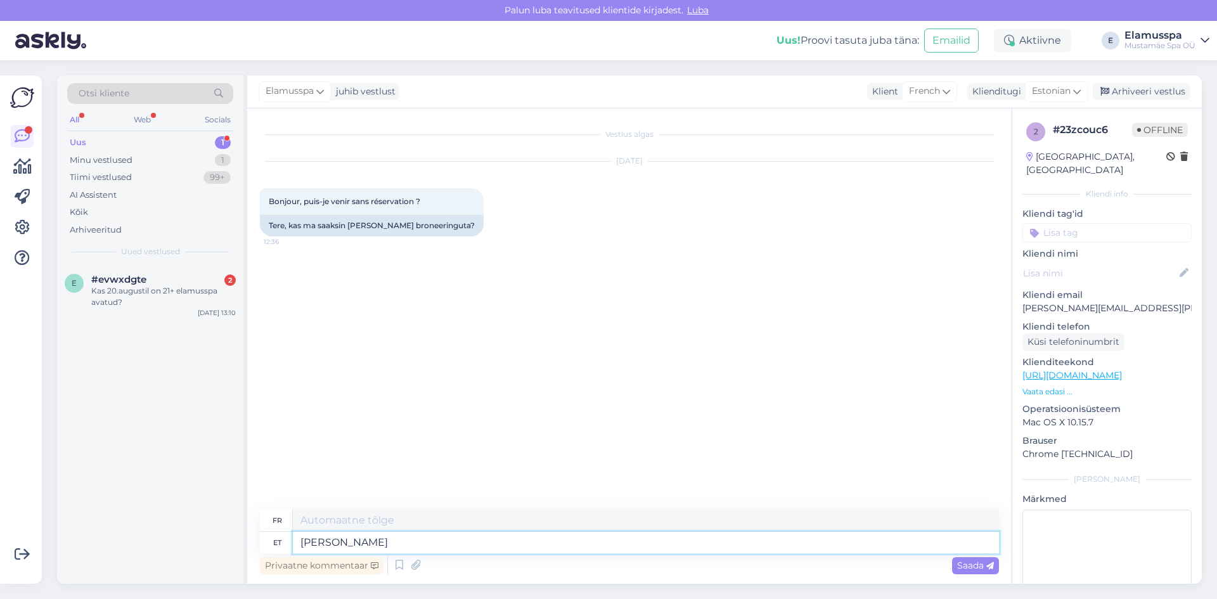
type textarea "Jah"
type textarea "Oui"
type textarea "J"
type textarea "Tere!"
type textarea "Bonjour!"
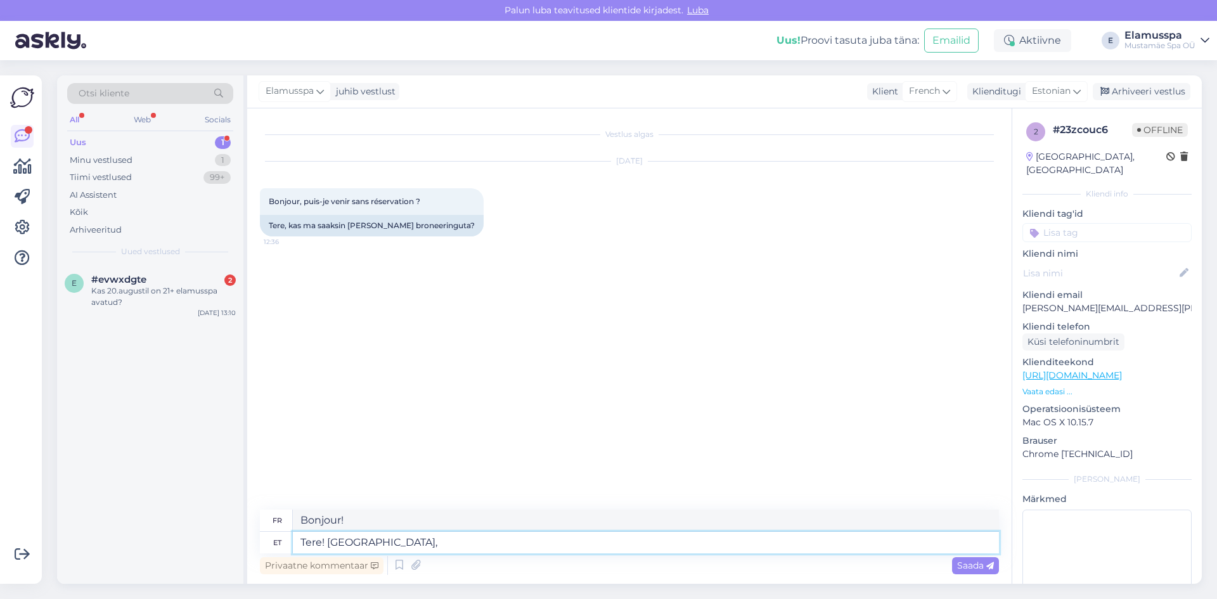
type textarea "Tere! [GEOGRAPHIC_DATA],"
type textarea "Bonjour! [GEOGRAPHIC_DATA],"
type textarea "Tere! Jah, k"
type textarea "Bonjour ! Oui, oui."
type textarea "Tere! Jah, kindlasti"
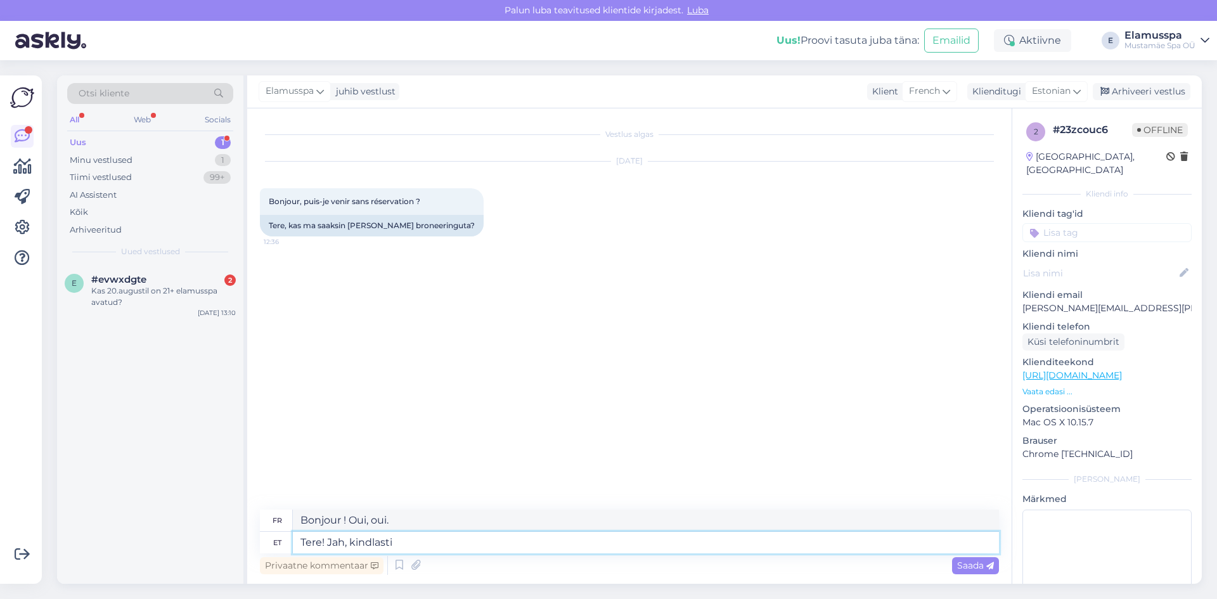
type textarea "Bonjour ! Oui, définitivement."
type textarea "Tere! Jah, kindlasti saab."
type textarea "Bonjour ! Oui, c'est tout à fait possible."
type textarea "Tere! Jah, kindlasti saab."
click at [985, 566] on span "Saada" at bounding box center [975, 565] width 37 height 11
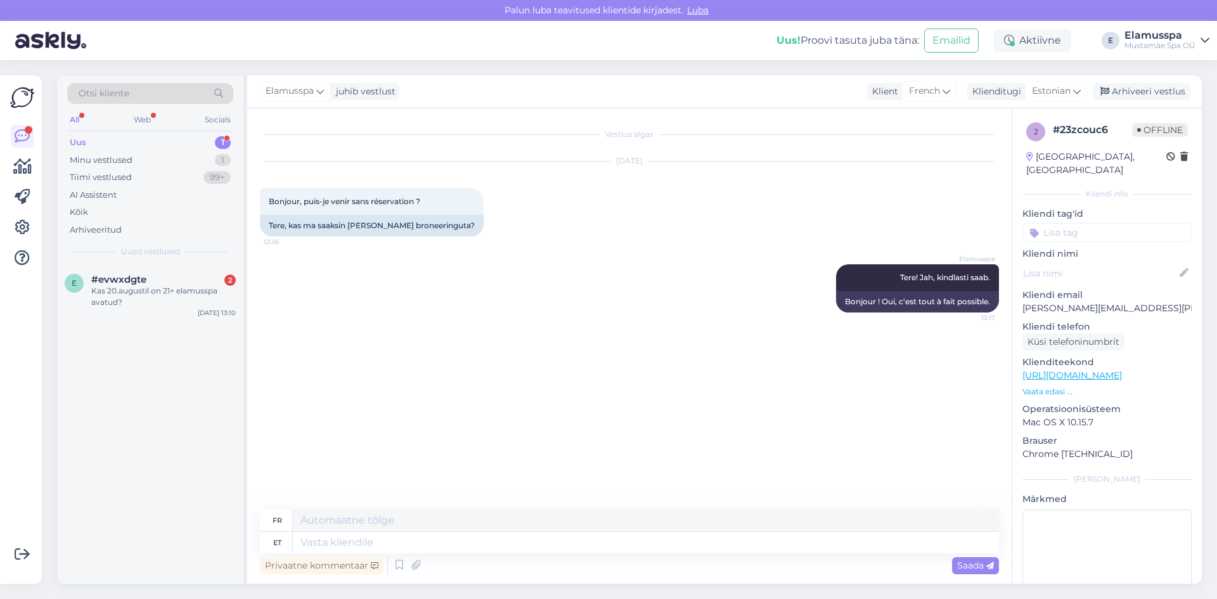
drag, startPoint x: 955, startPoint y: 330, endPoint x: 829, endPoint y: 247, distance: 151.6
click at [829, 247] on div "Vestlus algas [DATE] Bonjour, puis-je venir sans réservation ? 12:36 Tere, kas …" at bounding box center [635, 309] width 751 height 377
click at [829, 247] on div "[DATE] Bonjour, puis-je venir sans réservation ? 12:36 Tere, kas ma saaksin [PE…" at bounding box center [629, 199] width 739 height 103
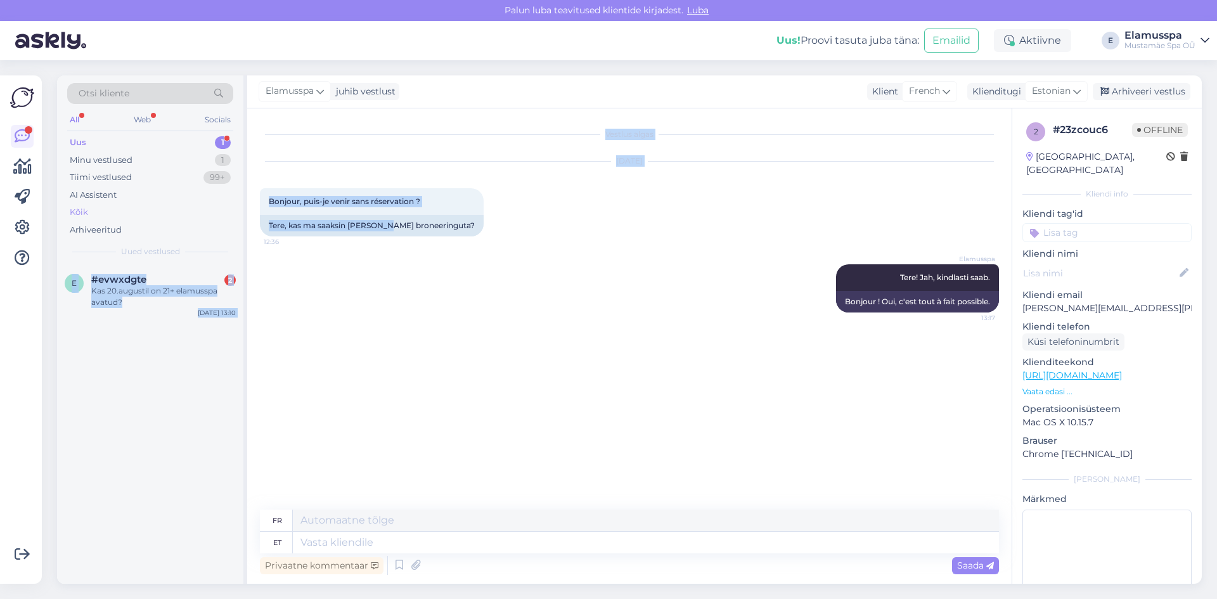
drag, startPoint x: 352, startPoint y: 228, endPoint x: 231, endPoint y: 204, distance: 123.5
click at [231, 204] on div "Otsi kliente All Web Socials Uus 1 Minu vestlused 1 Tiimi vestlused 99+ AI Assi…" at bounding box center [629, 329] width 1145 height 508
click at [294, 204] on span "Bonjour, puis-je venir sans réservation ?" at bounding box center [345, 202] width 152 height 10
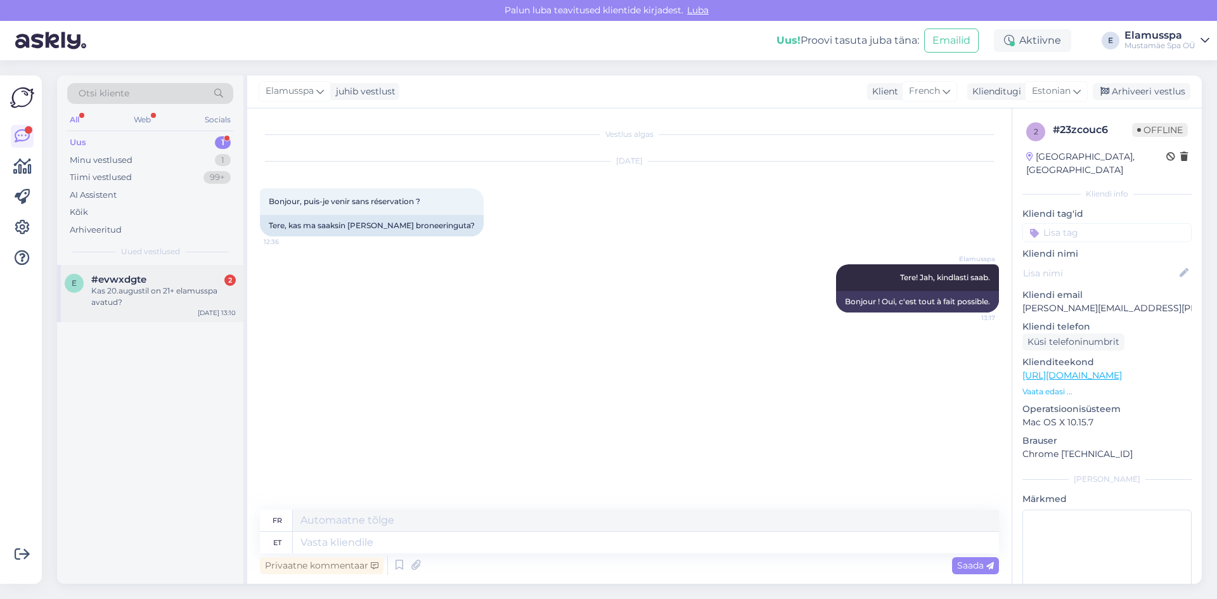
click at [154, 295] on div "Kas 20.augustil on 21+ elamusspa avatud?" at bounding box center [163, 296] width 145 height 23
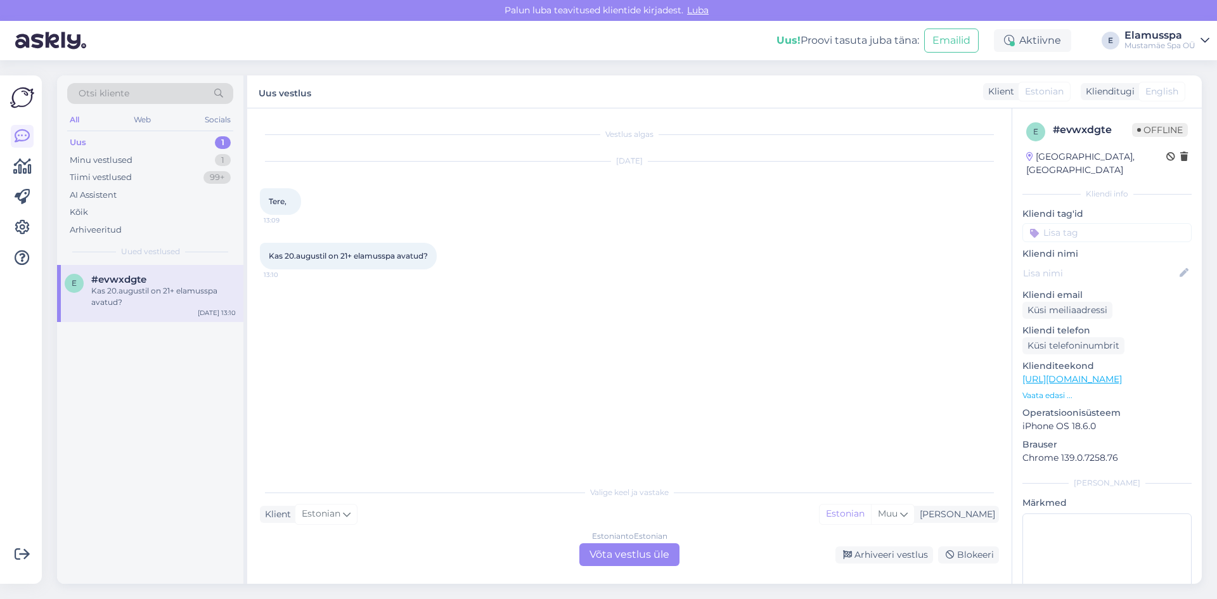
click at [595, 553] on div "Estonian to Estonian Võta vestlus üle" at bounding box center [629, 554] width 100 height 23
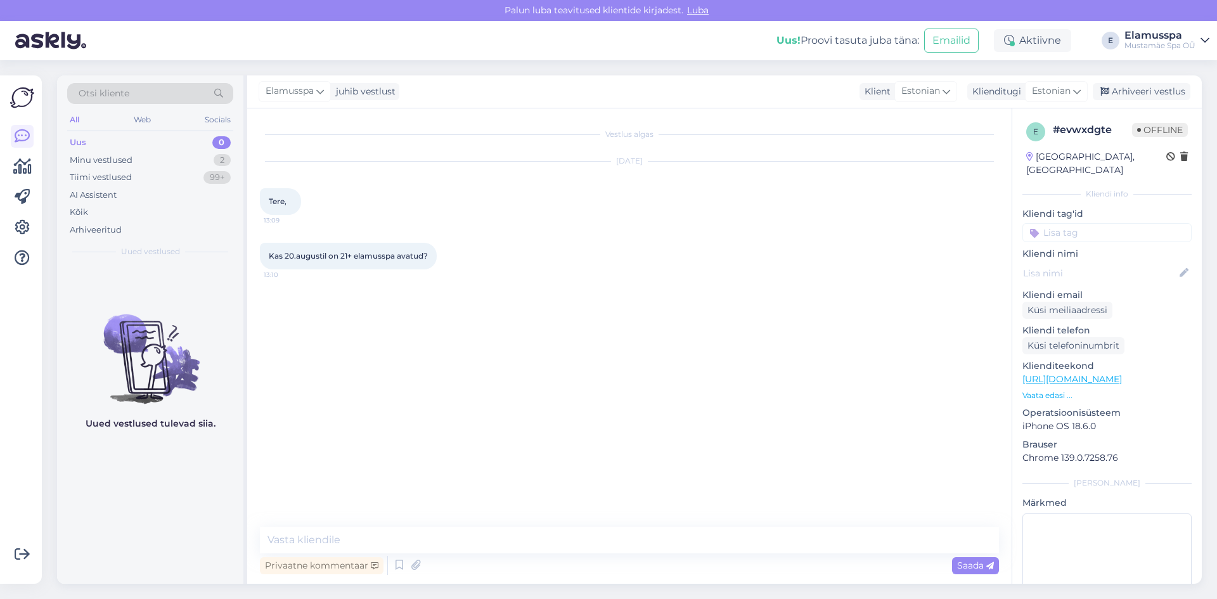
click at [402, 514] on div "Vestlus algas [DATE] Tere, 13:09 Kas 20.augustil on 21+ elamusspa avatud? 13:10" at bounding box center [635, 318] width 751 height 394
click at [410, 523] on div "Vestlus algas [DATE] Tere, 13:09 Kas 20.augustil on 21+ elamusspa avatud? 13:10…" at bounding box center [629, 345] width 765 height 475
click at [404, 548] on textarea at bounding box center [629, 540] width 739 height 27
type textarea "Tere! Jah, oleme ikka avatud."
click at [979, 571] on span "Saada" at bounding box center [975, 565] width 37 height 11
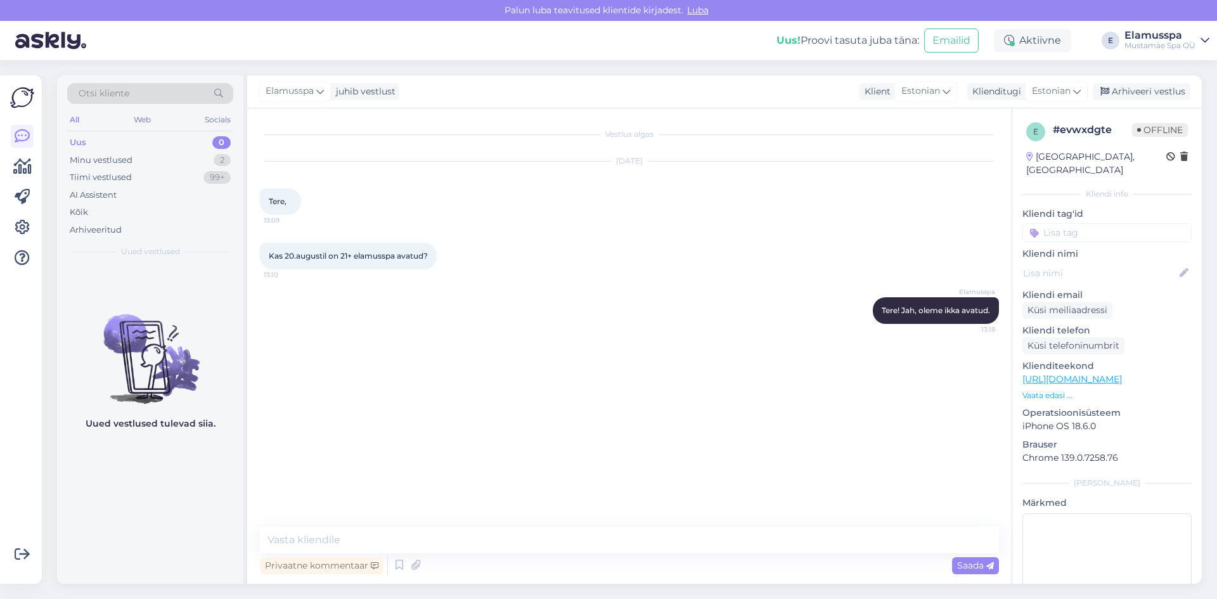
drag, startPoint x: 1115, startPoint y: 110, endPoint x: 1117, endPoint y: 101, distance: 9.7
click at [1115, 107] on div "Elamusspa juhib vestlust Klient Estonian Klienditugi Estonian Arhiveeri vestlus…" at bounding box center [724, 329] width 955 height 508
click at [1117, 100] on div "Elamusspa juhib vestlust Klient Estonian Klienditugi Estonian Arhiveeri vestlus" at bounding box center [724, 91] width 955 height 33
click at [1117, 92] on div "Arhiveeri vestlus" at bounding box center [1142, 91] width 98 height 17
